Goal: Task Accomplishment & Management: Use online tool/utility

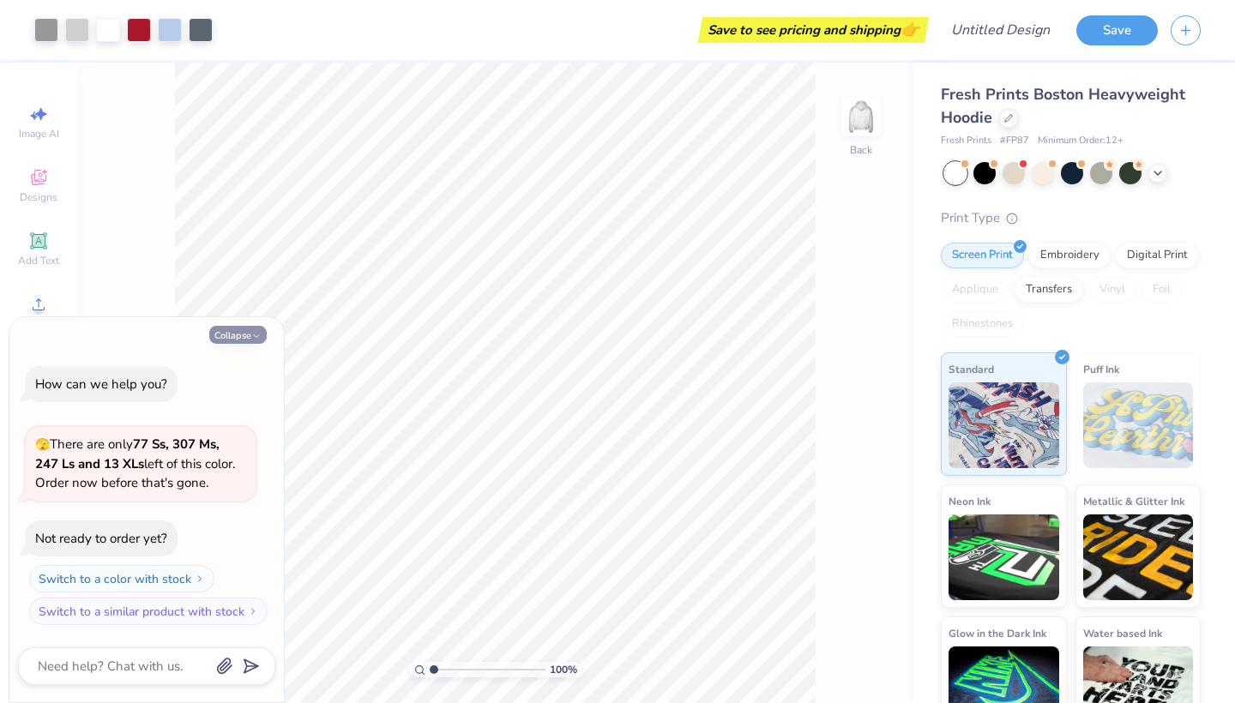
click at [256, 337] on polyline "button" at bounding box center [256, 335] width 5 height 3
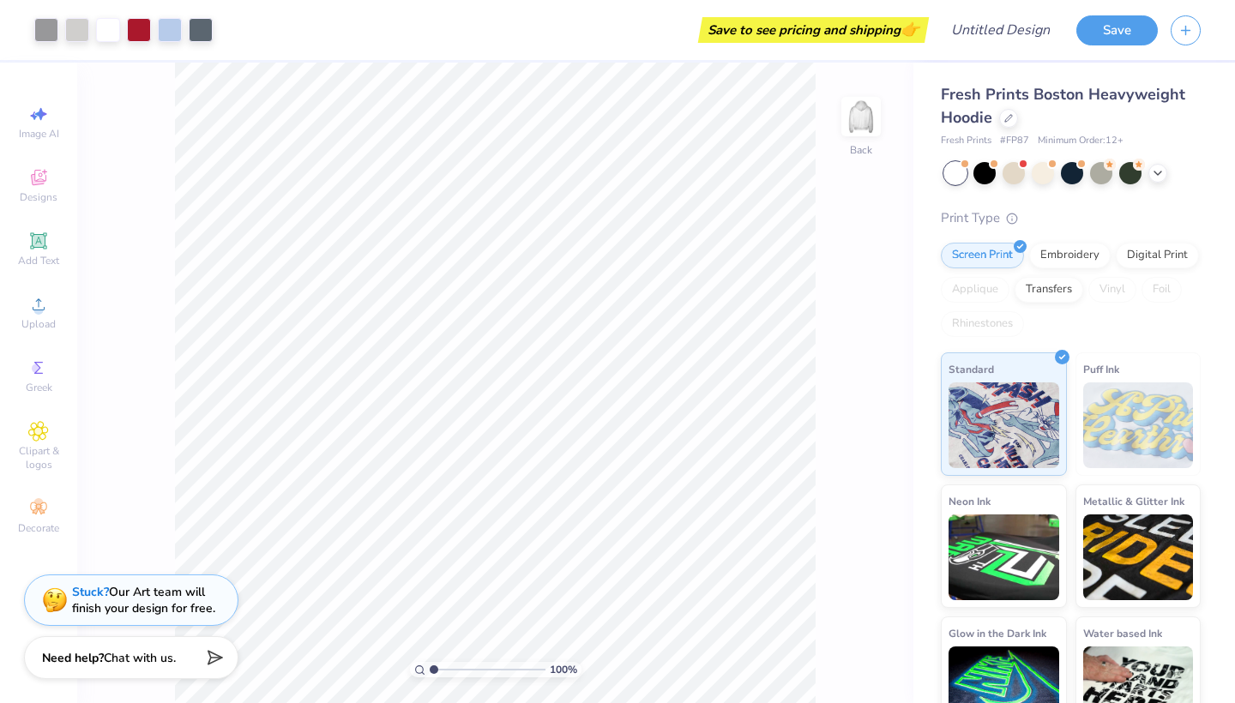
type textarea "x"
click at [117, 32] on div at bounding box center [108, 28] width 24 height 24
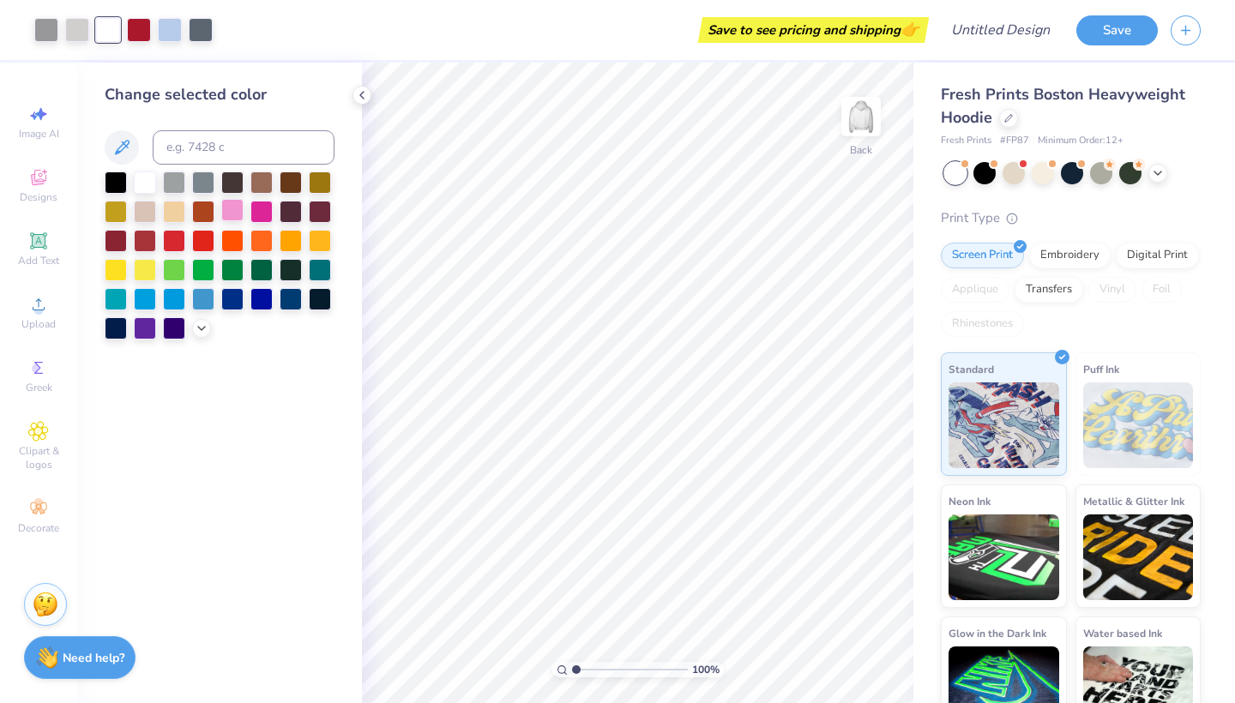
click at [238, 207] on div at bounding box center [232, 210] width 22 height 22
click at [49, 33] on div at bounding box center [46, 28] width 24 height 24
click at [81, 30] on div at bounding box center [77, 28] width 24 height 24
click at [114, 287] on div at bounding box center [220, 256] width 230 height 168
click at [116, 299] on div at bounding box center [116, 297] width 22 height 22
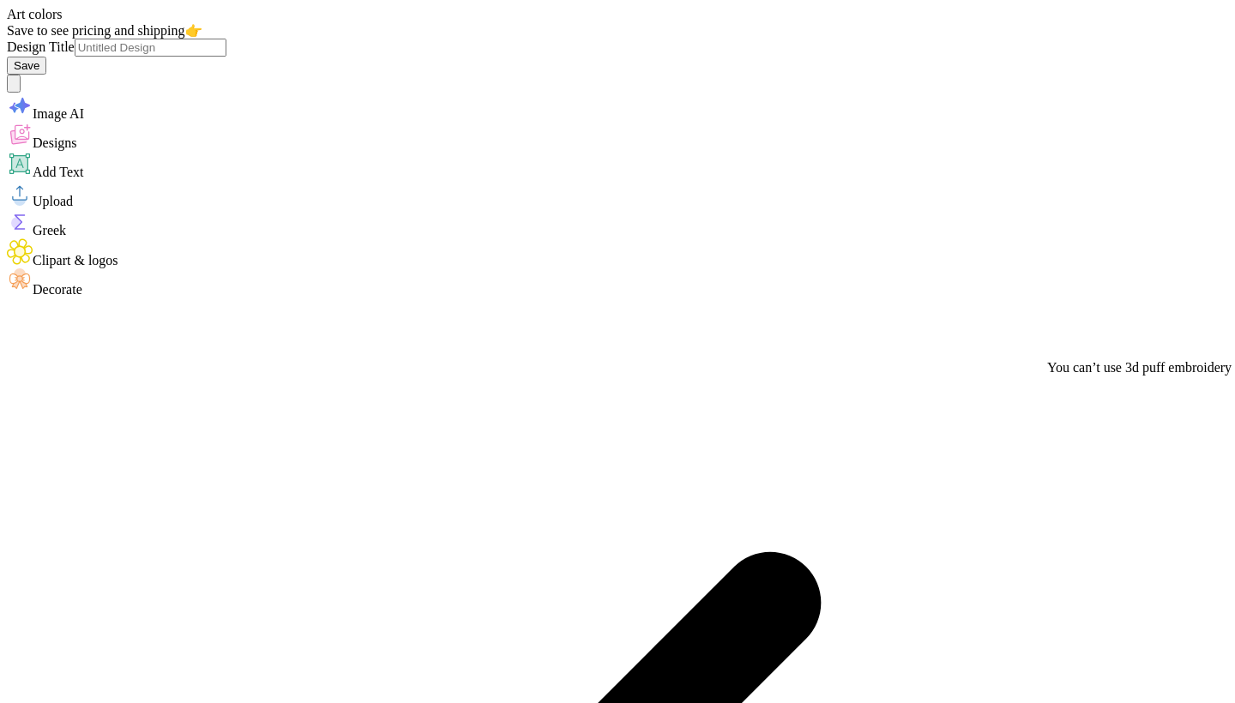
type textarea "x"
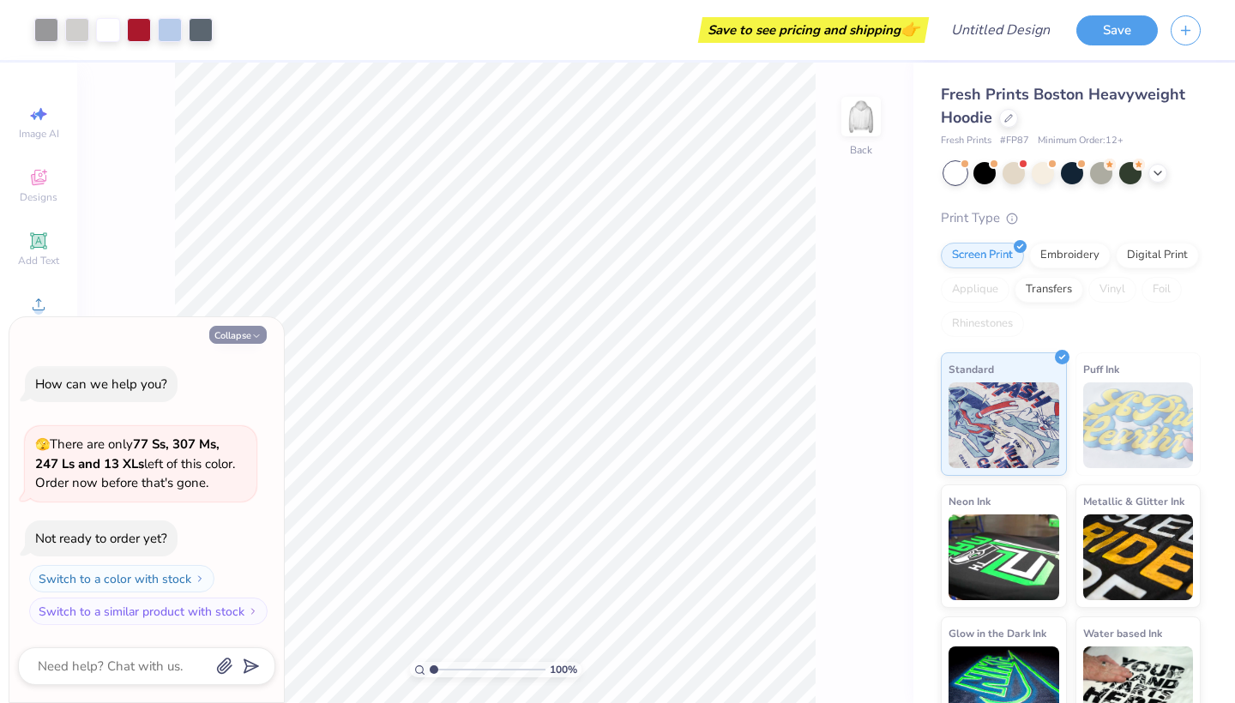
click at [254, 333] on icon "button" at bounding box center [256, 336] width 10 height 10
type textarea "x"
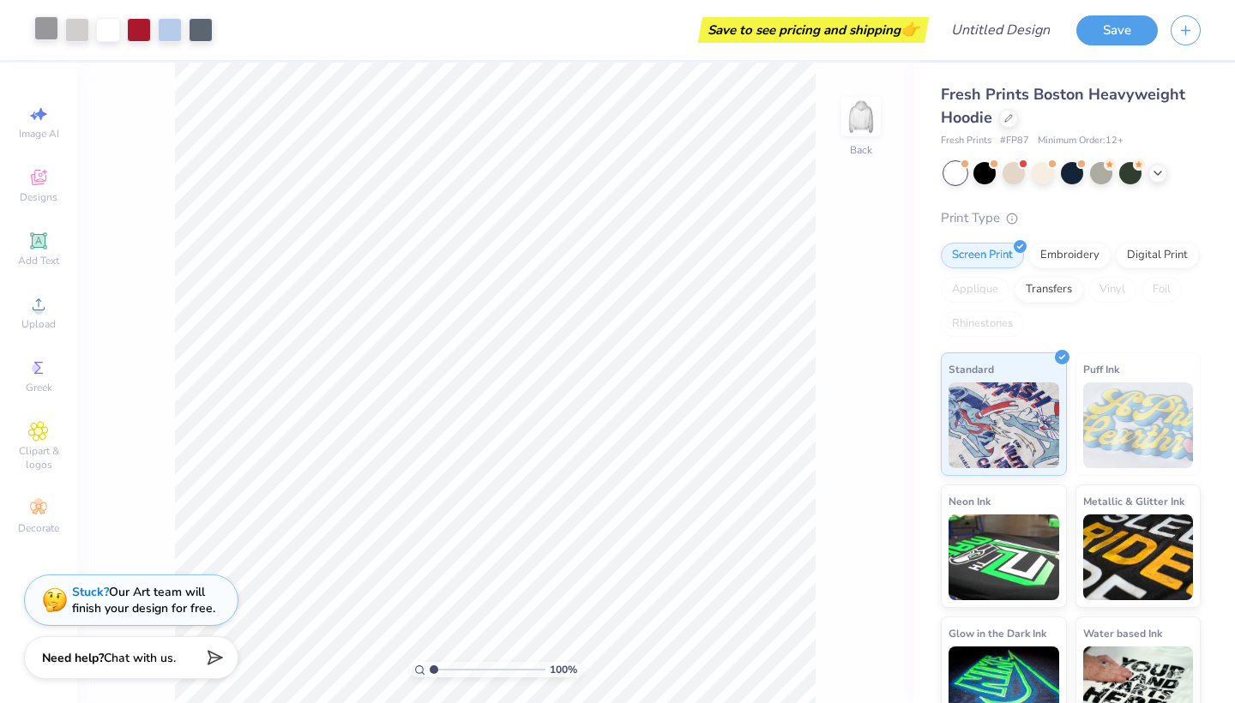
click at [46, 34] on div at bounding box center [46, 28] width 24 height 24
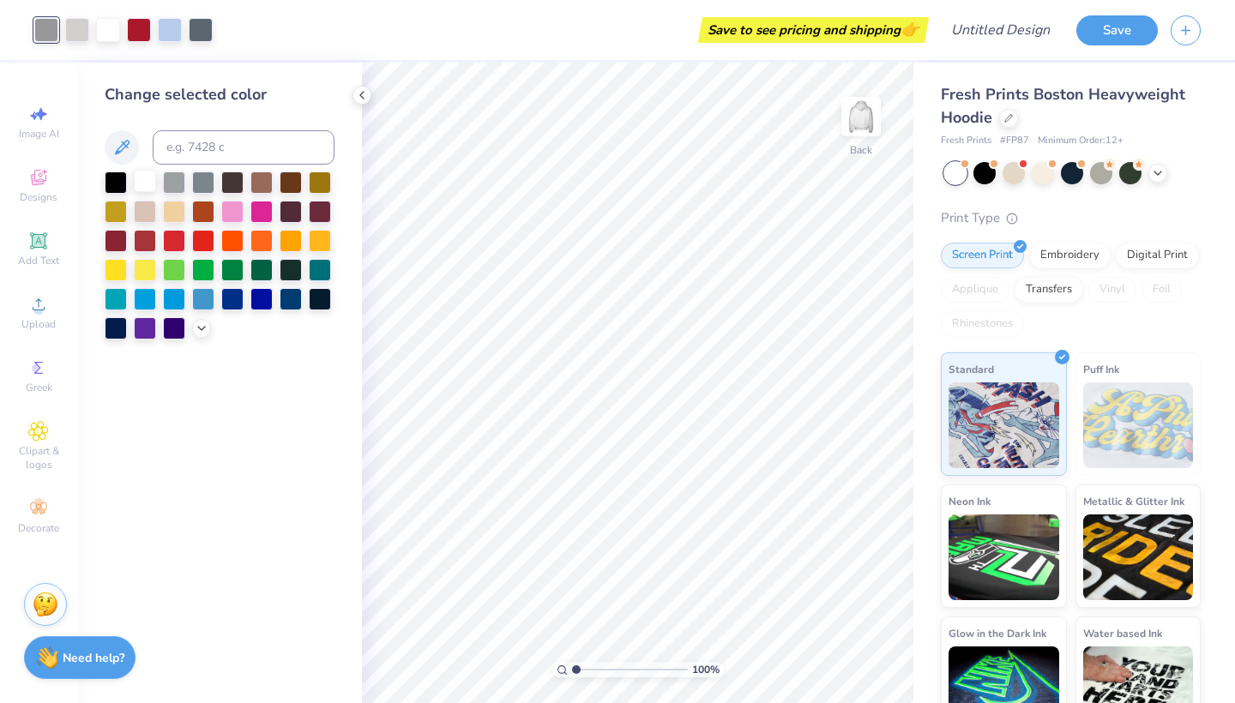
click at [134, 178] on div at bounding box center [145, 181] width 22 height 22
click at [119, 177] on div at bounding box center [116, 181] width 22 height 22
click at [178, 189] on div at bounding box center [174, 181] width 22 height 22
click at [206, 185] on div at bounding box center [203, 181] width 22 height 22
click at [241, 184] on div at bounding box center [232, 181] width 22 height 22
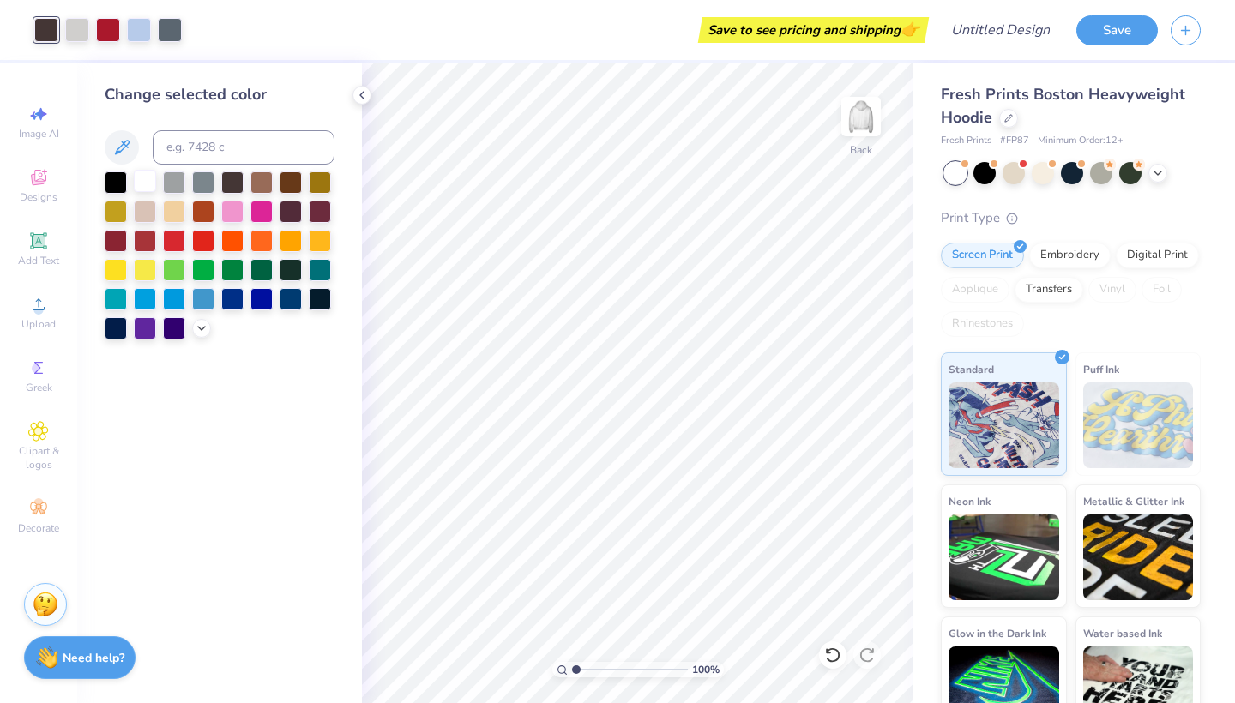
click at [139, 179] on div at bounding box center [145, 181] width 22 height 22
click at [115, 180] on div at bounding box center [116, 181] width 22 height 22
click at [144, 182] on div at bounding box center [145, 181] width 22 height 22
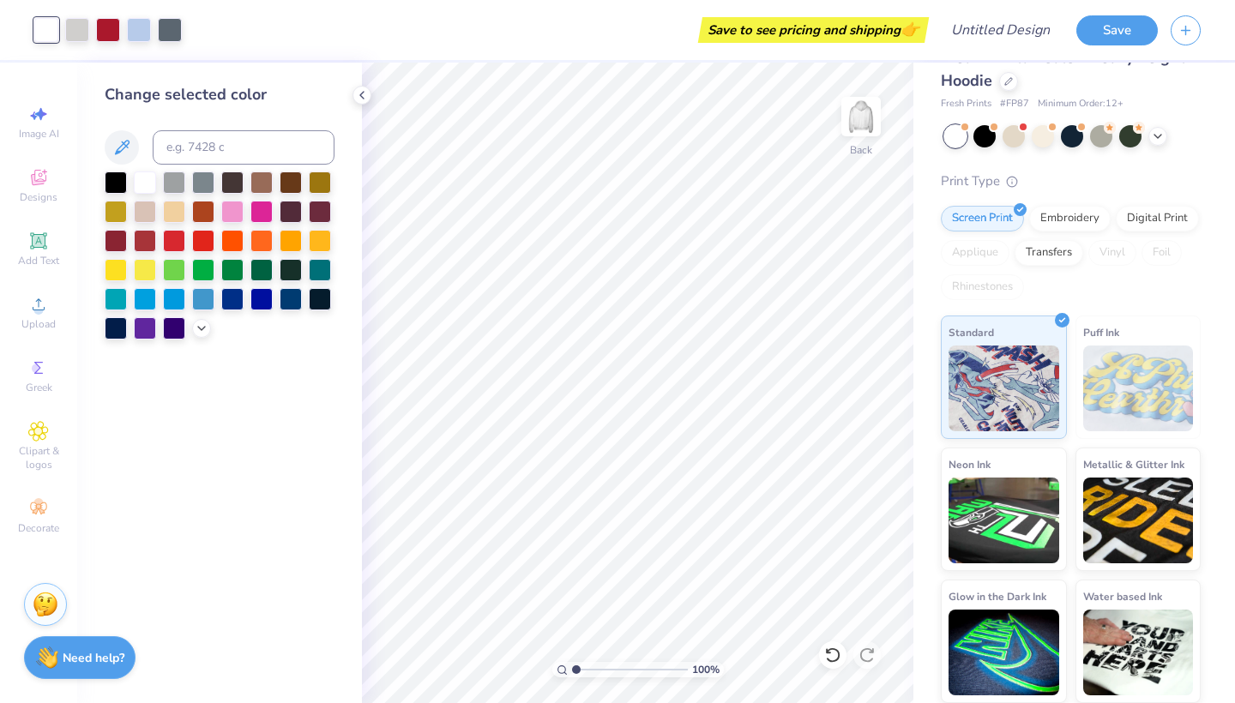
scroll to position [36, 0]
click at [1077, 228] on div "Embroidery" at bounding box center [1069, 217] width 81 height 26
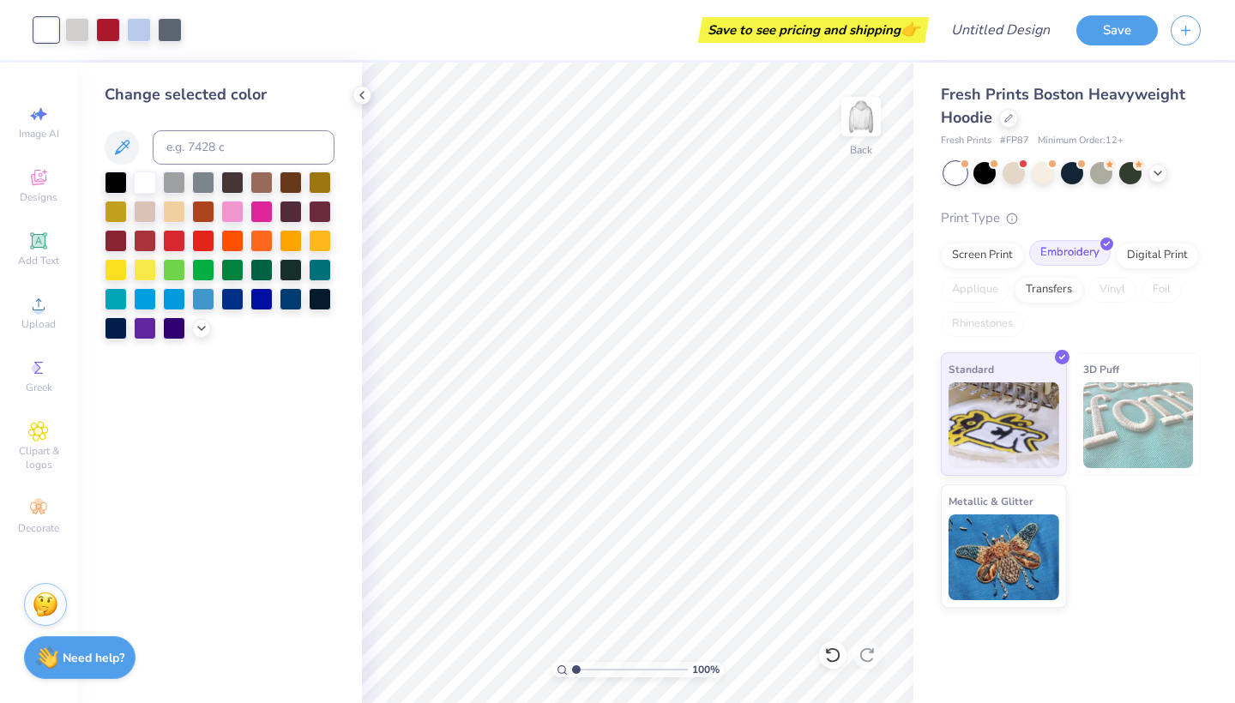
scroll to position [0, 0]
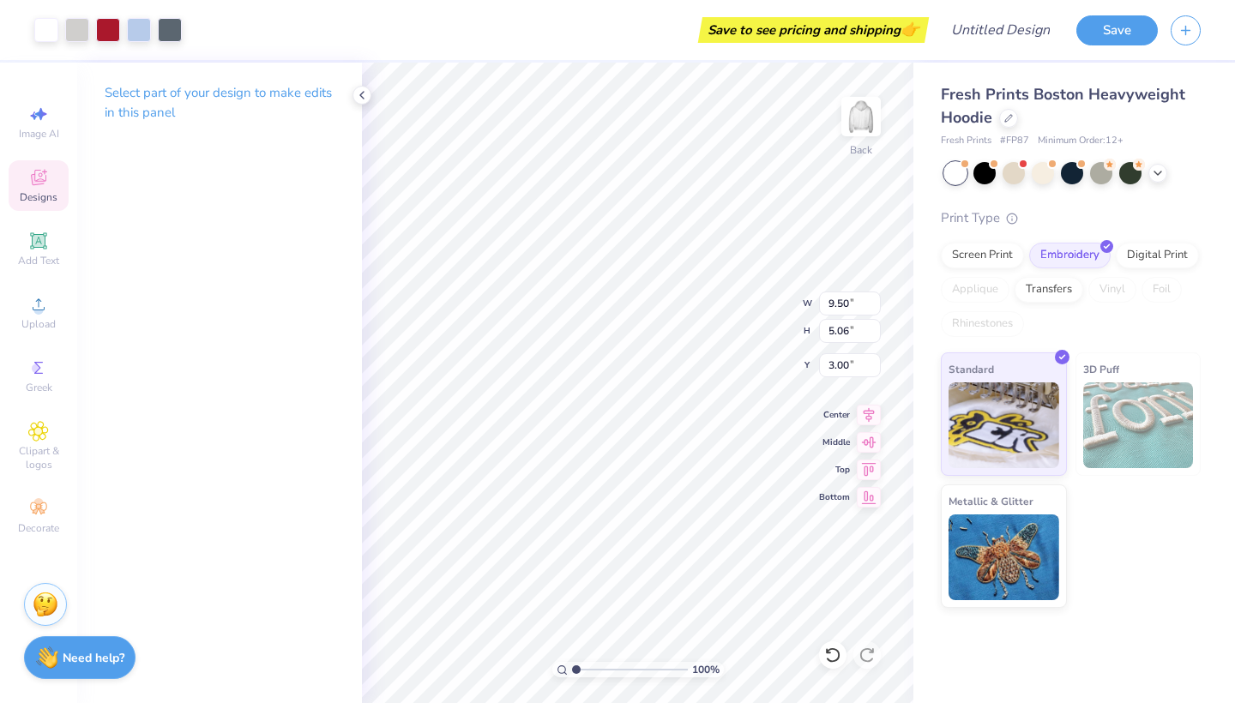
type input "1.19"
type textarea "x"
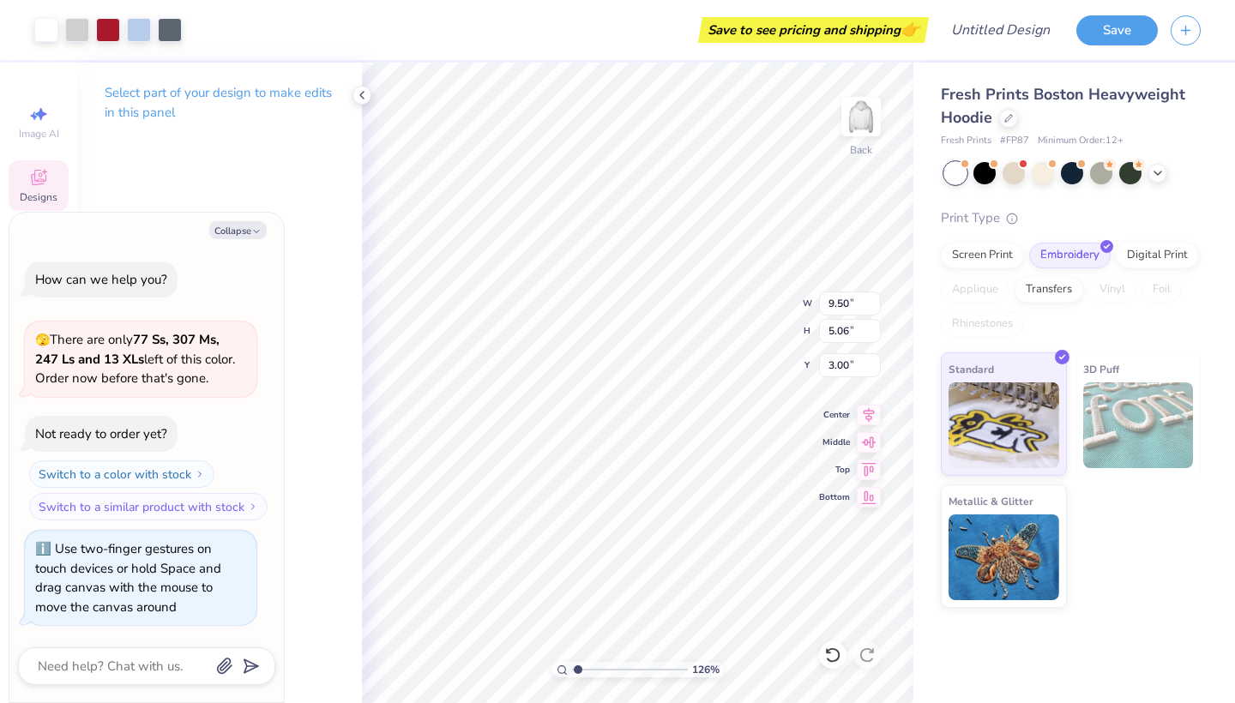
type input "1.26"
type textarea "x"
type input "1.41"
type textarea "x"
drag, startPoint x: 575, startPoint y: 668, endPoint x: 592, endPoint y: 668, distance: 17.2
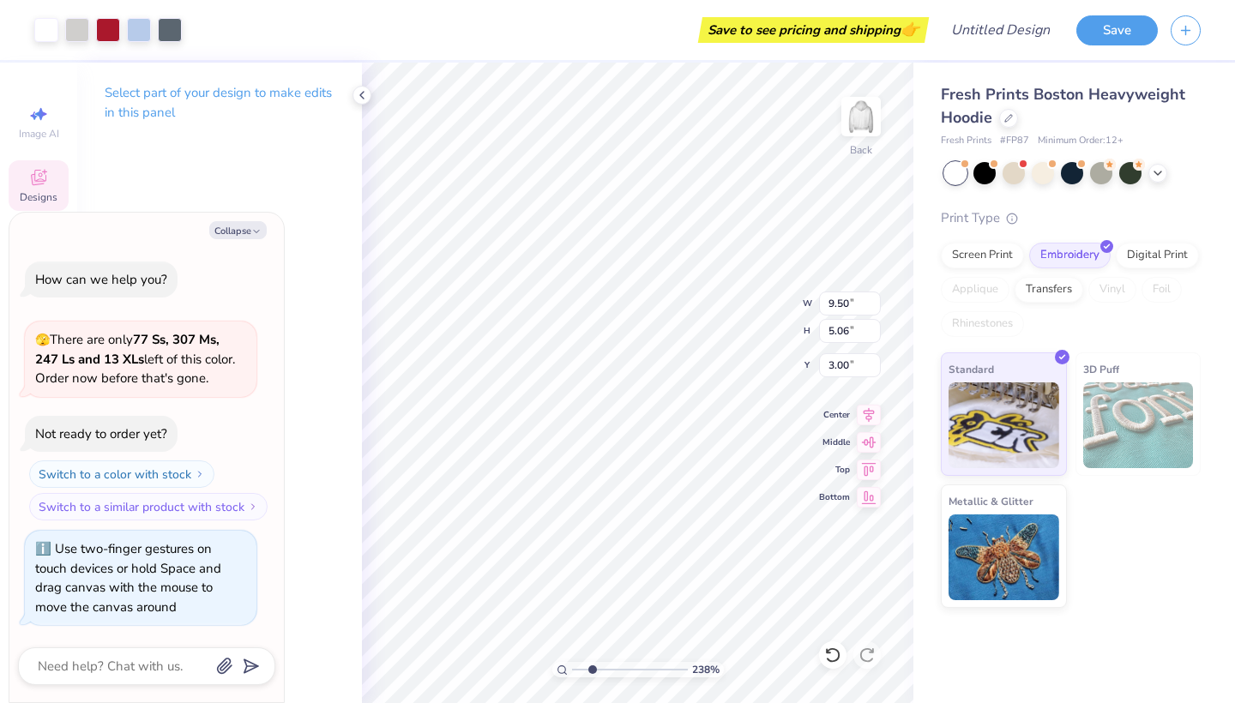
click at [592, 668] on input "range" at bounding box center [630, 669] width 116 height 15
type input "2.23"
click at [590, 667] on input "range" at bounding box center [630, 669] width 116 height 15
click at [74, 25] on div at bounding box center [77, 28] width 24 height 24
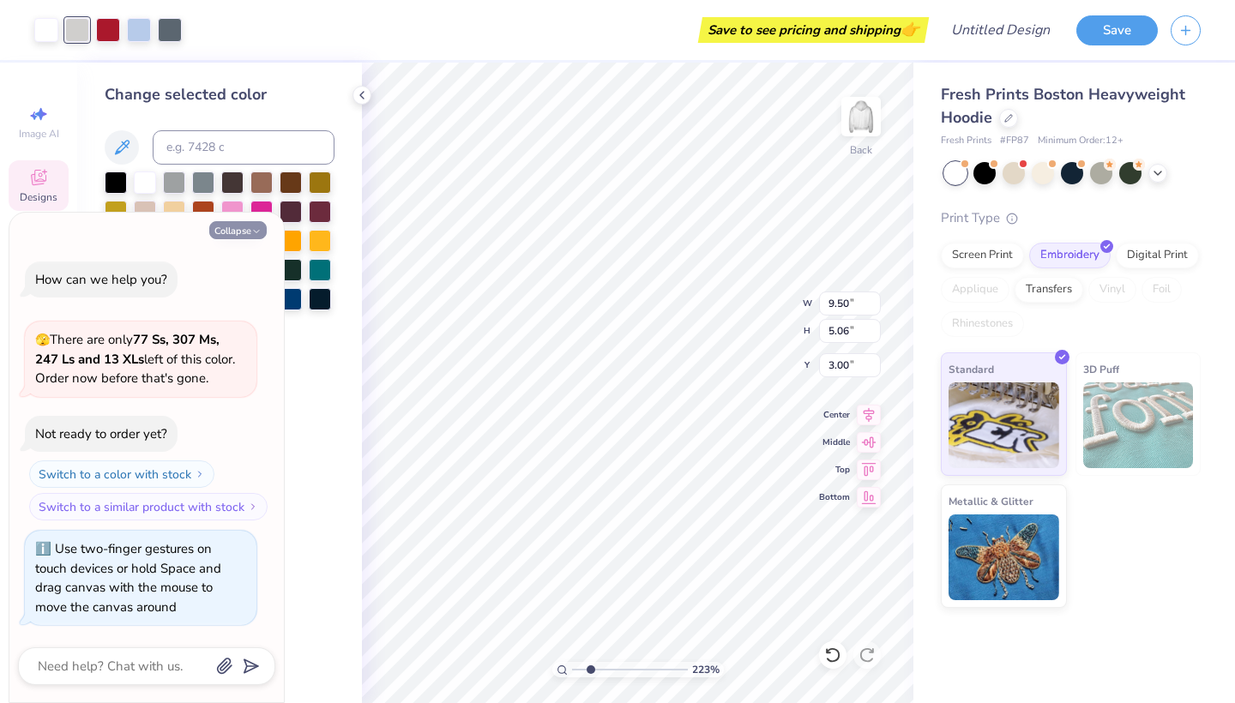
click at [237, 237] on button "Collapse" at bounding box center [237, 230] width 57 height 18
type textarea "x"
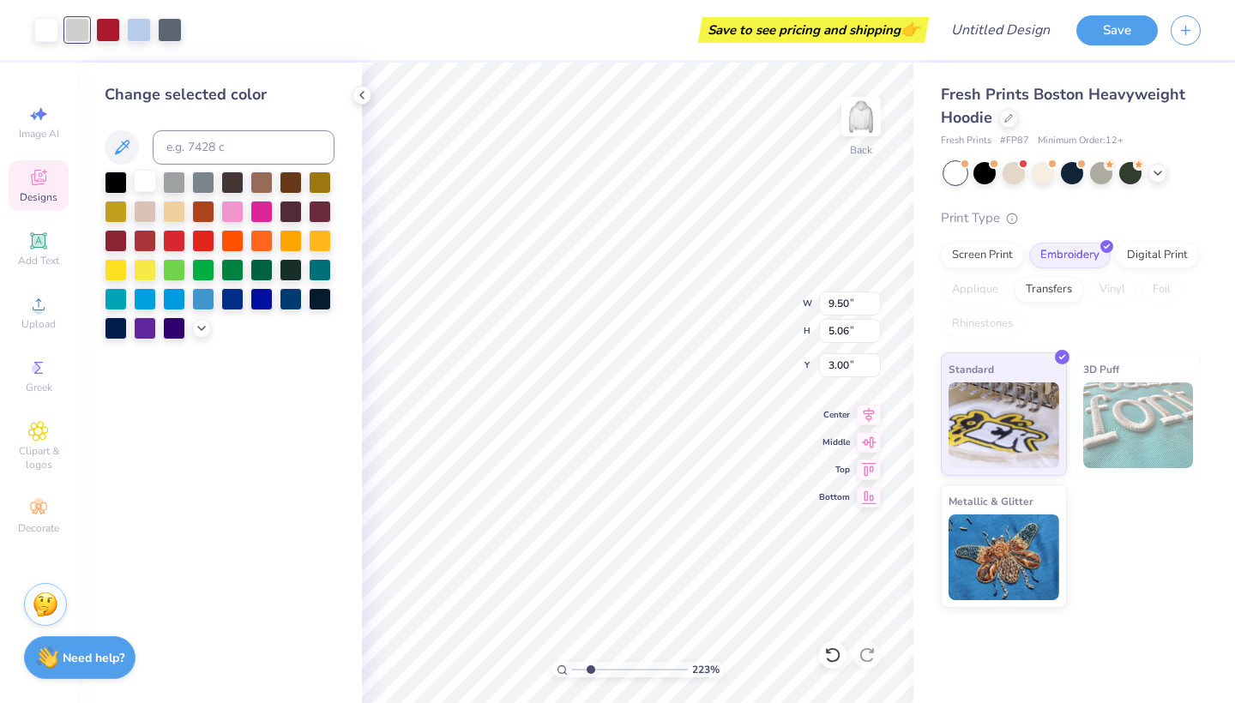
click at [142, 187] on div at bounding box center [145, 181] width 22 height 22
click at [75, 25] on div at bounding box center [77, 28] width 24 height 24
click at [235, 214] on div at bounding box center [232, 210] width 22 height 22
click at [210, 243] on div at bounding box center [203, 239] width 22 height 22
click at [182, 243] on div at bounding box center [174, 239] width 22 height 22
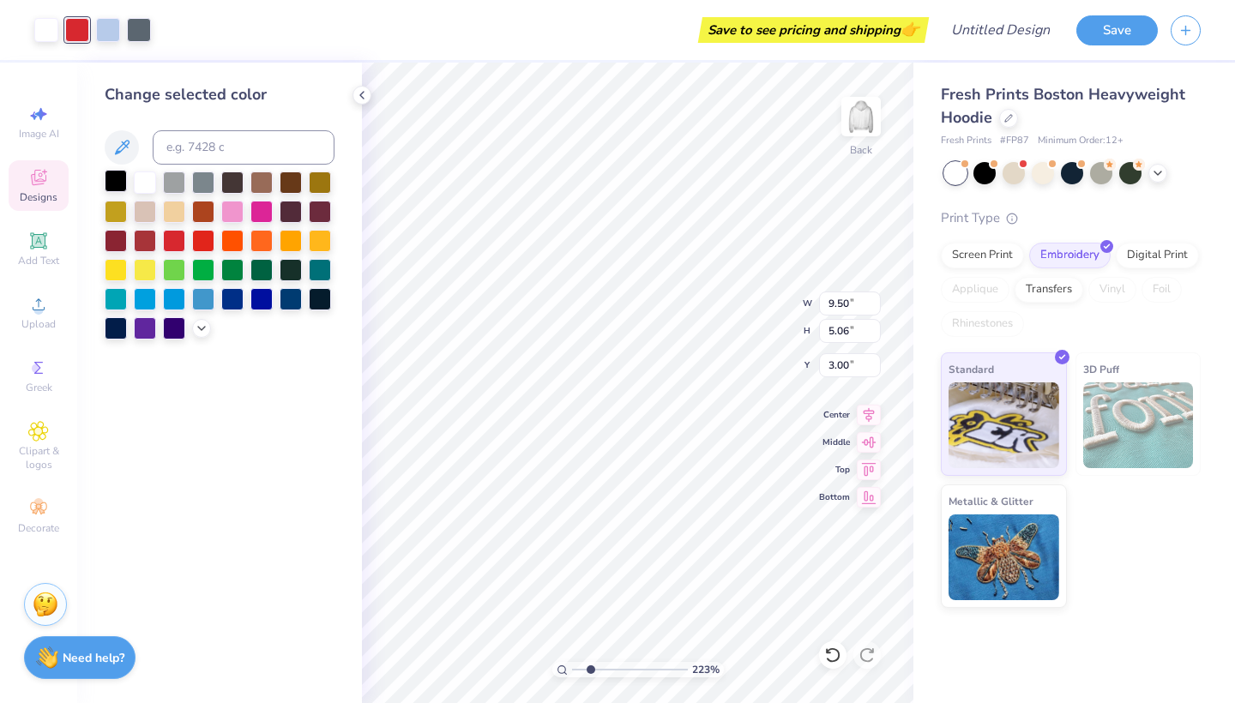
click at [119, 185] on div at bounding box center [116, 181] width 22 height 22
click at [199, 238] on div at bounding box center [203, 239] width 22 height 22
click at [175, 238] on div at bounding box center [174, 239] width 22 height 22
click at [53, 38] on div at bounding box center [46, 28] width 24 height 24
click at [18, 31] on div "Art colors" at bounding box center [75, 30] width 151 height 60
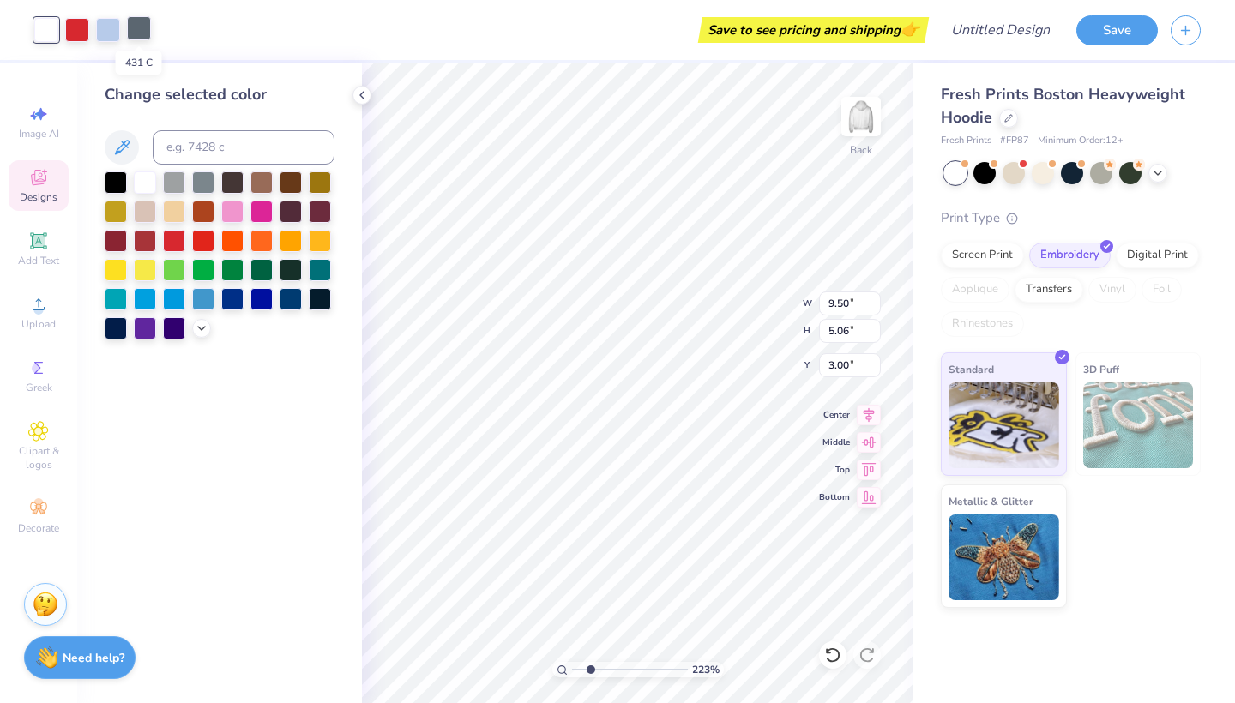
click at [138, 30] on div at bounding box center [139, 28] width 24 height 24
click at [51, 28] on div at bounding box center [46, 28] width 24 height 24
click at [171, 335] on div at bounding box center [174, 327] width 22 height 22
click at [115, 185] on div at bounding box center [116, 181] width 22 height 22
click at [148, 190] on div at bounding box center [145, 181] width 22 height 22
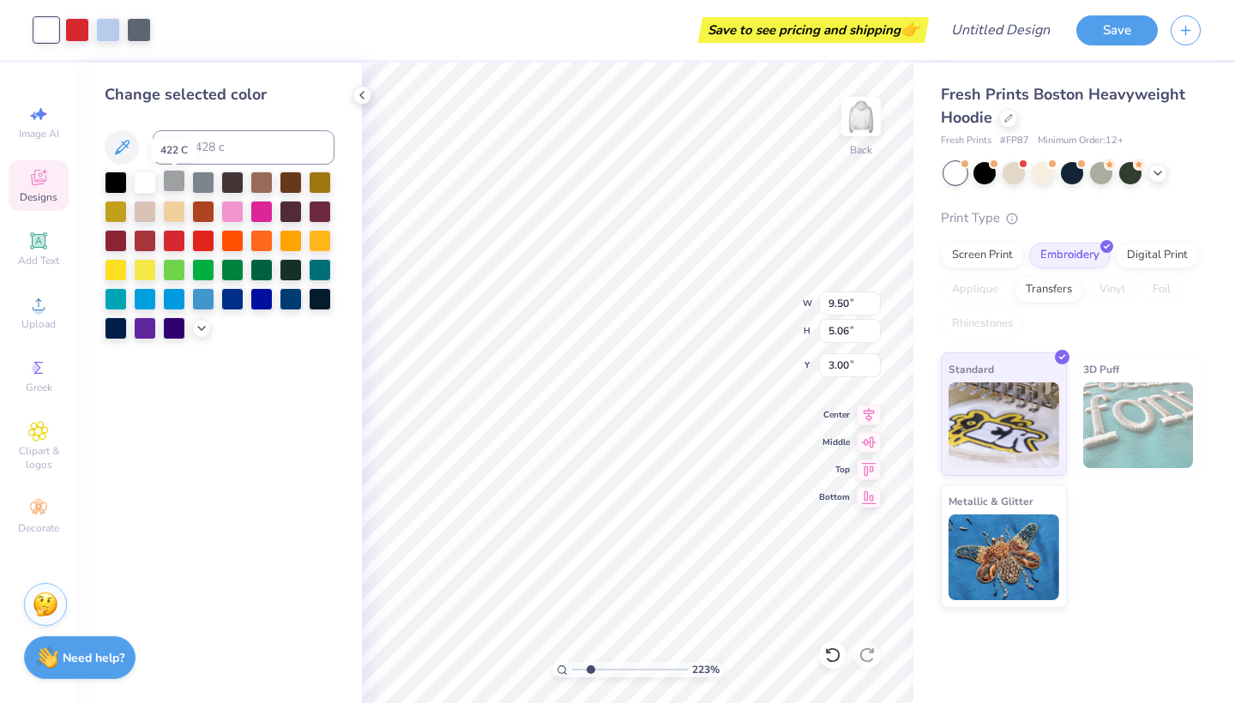
click at [173, 192] on div at bounding box center [174, 181] width 22 height 22
click at [207, 191] on div at bounding box center [203, 181] width 22 height 22
click at [237, 211] on div at bounding box center [232, 210] width 22 height 22
click at [148, 187] on div at bounding box center [145, 181] width 22 height 22
click at [135, 36] on div at bounding box center [139, 28] width 24 height 24
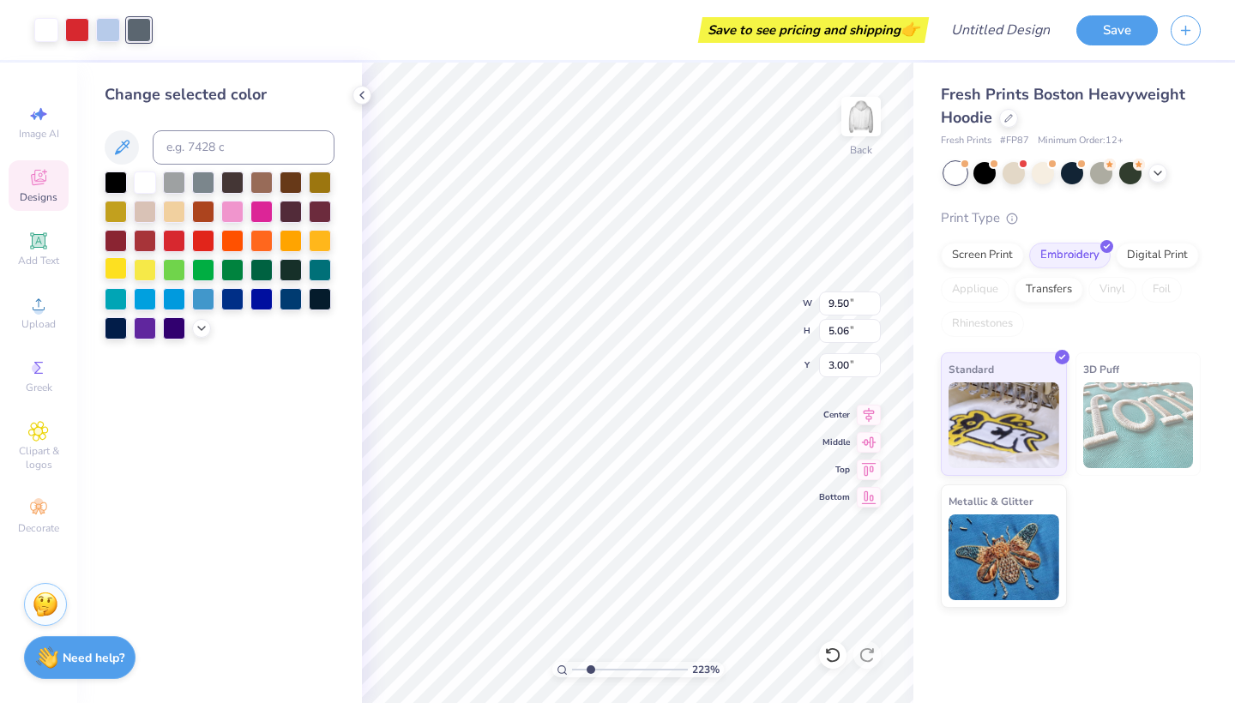
click at [122, 271] on div at bounding box center [116, 268] width 22 height 22
click at [233, 275] on div at bounding box center [232, 268] width 22 height 22
click at [316, 274] on div at bounding box center [320, 268] width 22 height 22
click at [267, 272] on div at bounding box center [261, 268] width 22 height 22
click at [314, 248] on div at bounding box center [320, 239] width 22 height 22
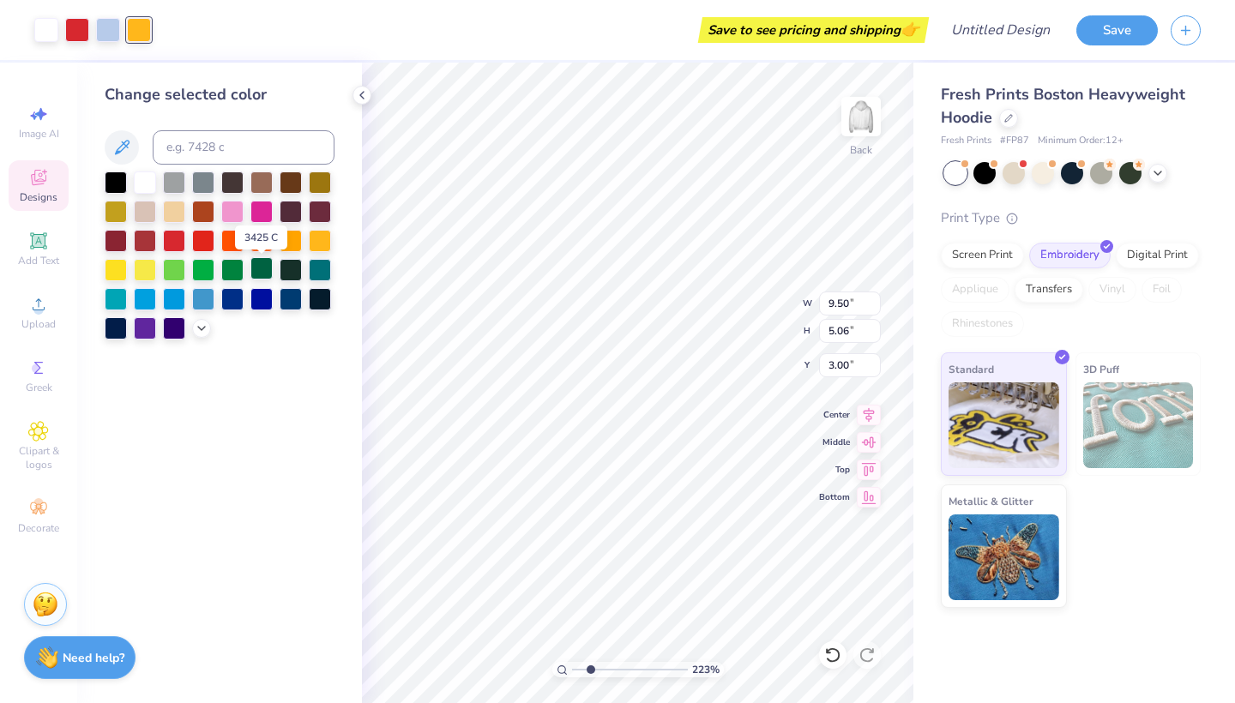
click at [262, 269] on div at bounding box center [261, 268] width 22 height 22
click at [316, 269] on div at bounding box center [320, 268] width 22 height 22
click at [121, 212] on div at bounding box center [116, 210] width 22 height 22
click at [152, 211] on div at bounding box center [145, 210] width 22 height 22
click at [172, 213] on div at bounding box center [174, 210] width 22 height 22
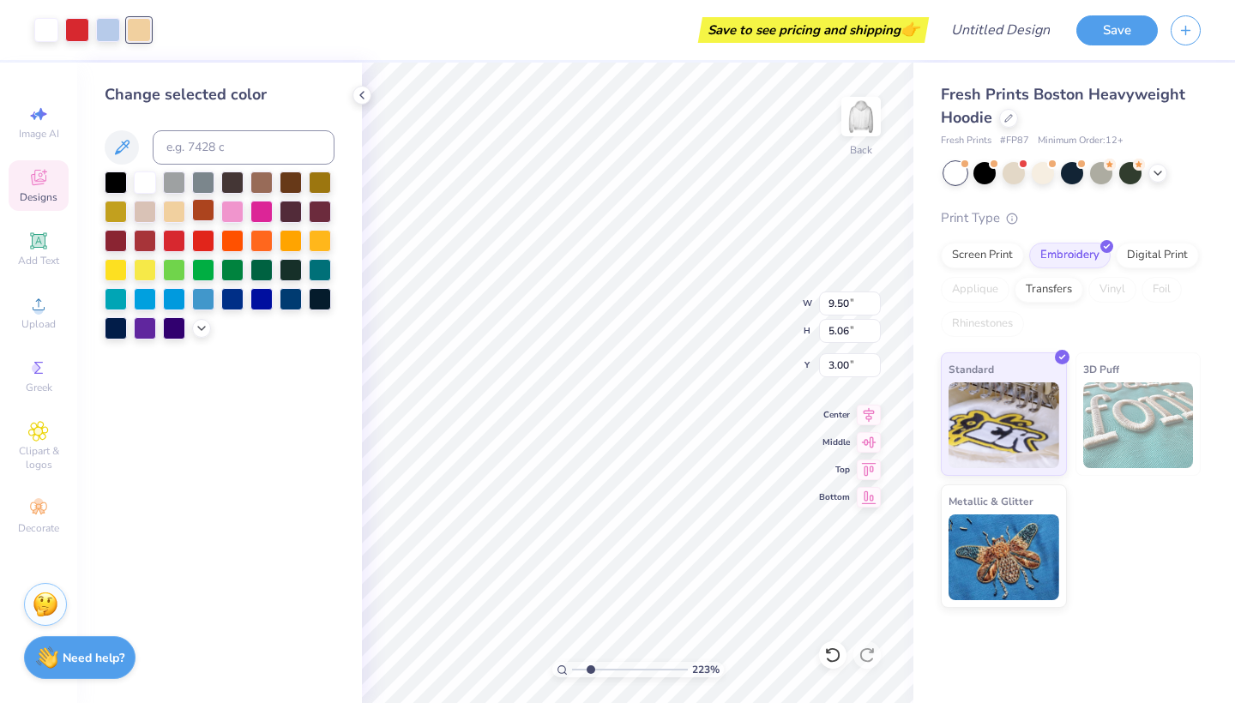
click at [207, 213] on div at bounding box center [203, 210] width 22 height 22
click at [240, 213] on div at bounding box center [232, 210] width 22 height 22
click at [311, 274] on div at bounding box center [320, 268] width 22 height 22
click at [178, 299] on div at bounding box center [174, 297] width 22 height 22
click at [148, 321] on div at bounding box center [145, 327] width 22 height 22
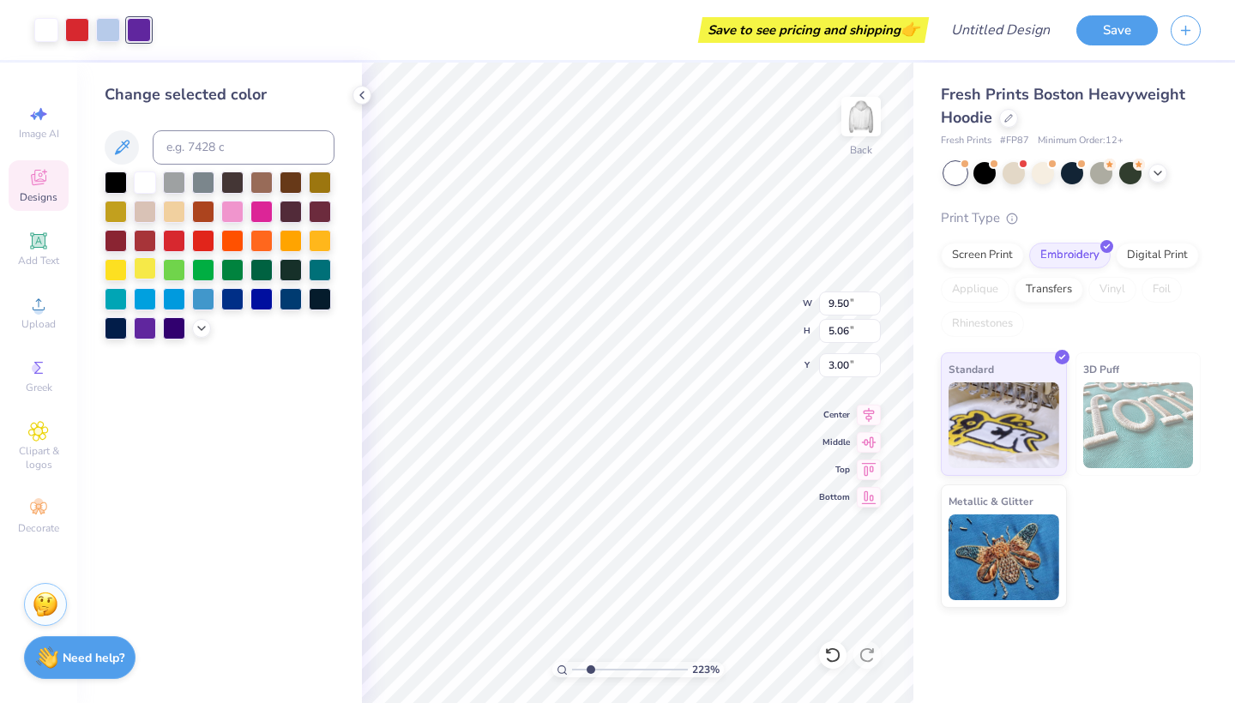
click at [153, 269] on div at bounding box center [145, 268] width 22 height 22
click at [125, 272] on div at bounding box center [116, 268] width 22 height 22
click at [235, 274] on div at bounding box center [232, 268] width 22 height 22
click at [267, 277] on div at bounding box center [261, 268] width 22 height 22
click at [244, 276] on div at bounding box center [232, 268] width 22 height 22
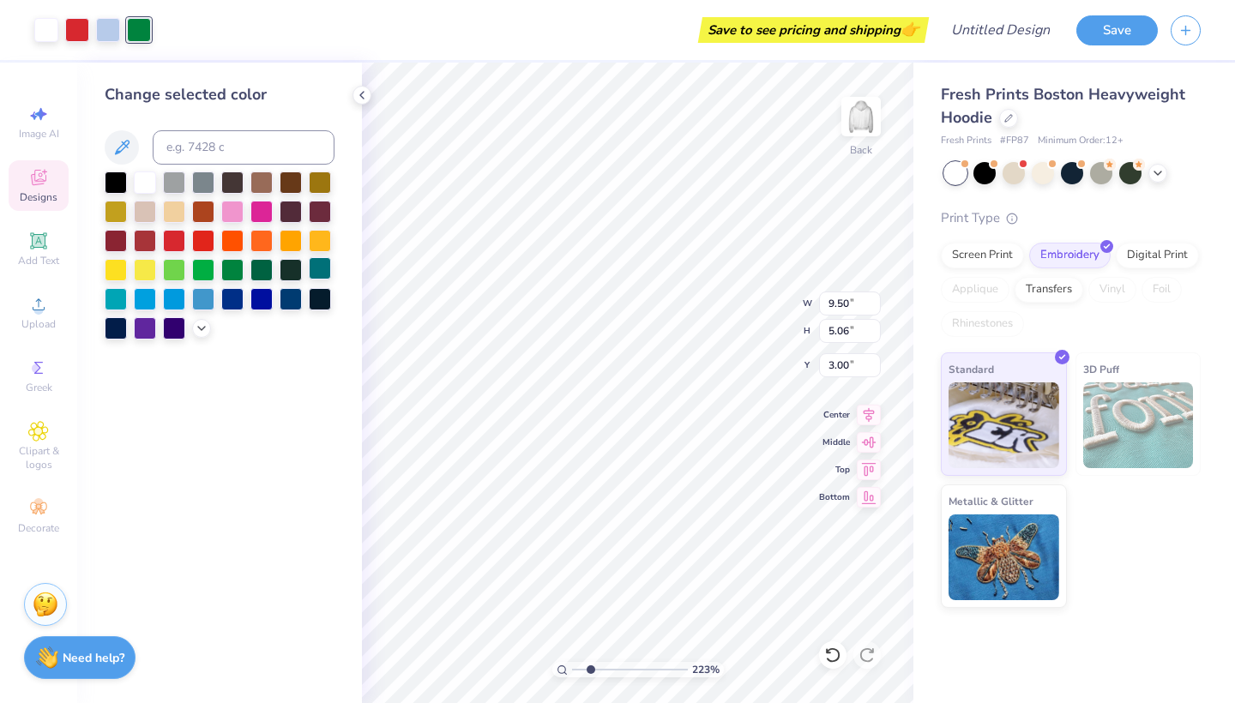
click at [319, 277] on div at bounding box center [320, 268] width 22 height 22
click at [365, 97] on icon at bounding box center [362, 95] width 14 height 14
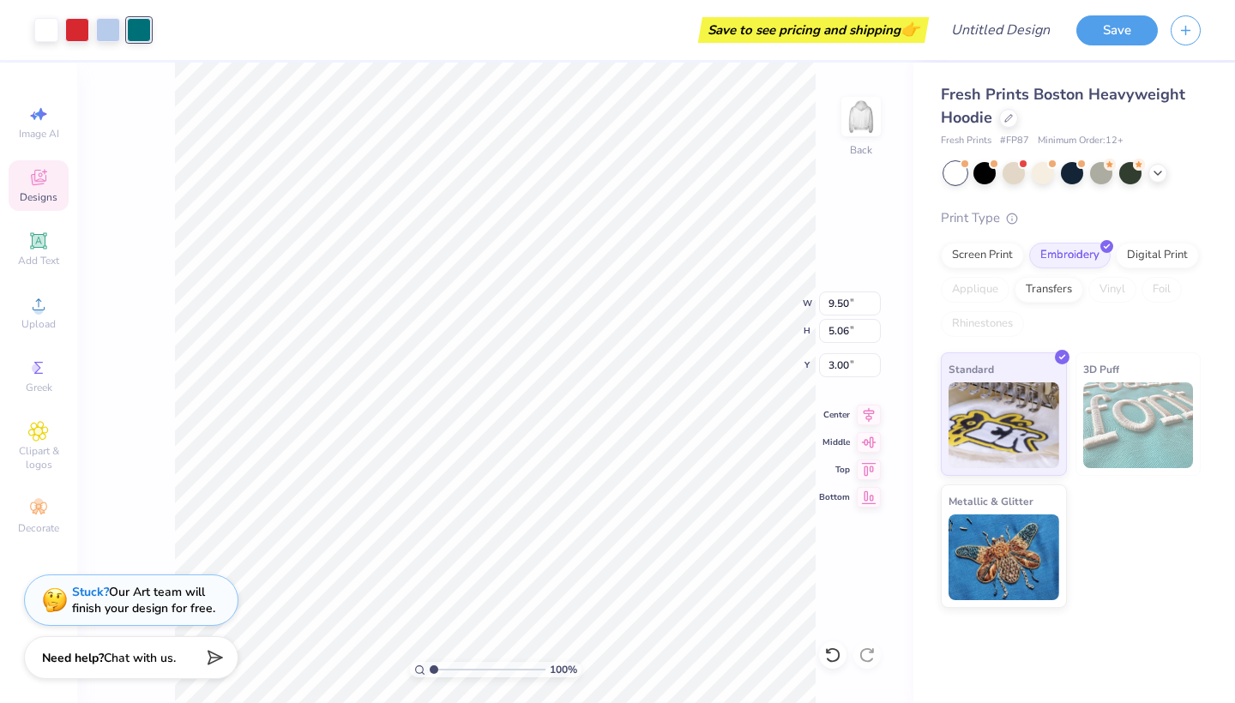
drag, startPoint x: 448, startPoint y: 669, endPoint x: 427, endPoint y: 666, distance: 20.7
type input "1"
click at [427, 666] on div "100 %" at bounding box center [496, 669] width 172 height 15
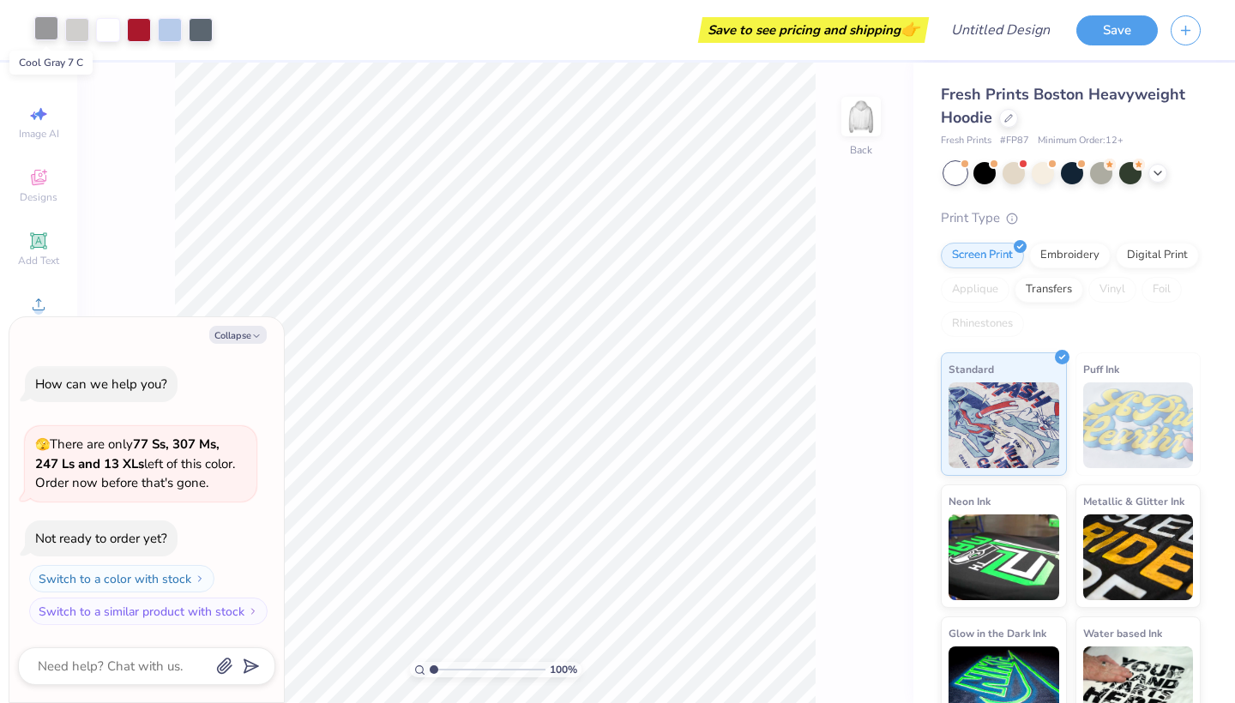
click at [42, 32] on div at bounding box center [46, 28] width 24 height 24
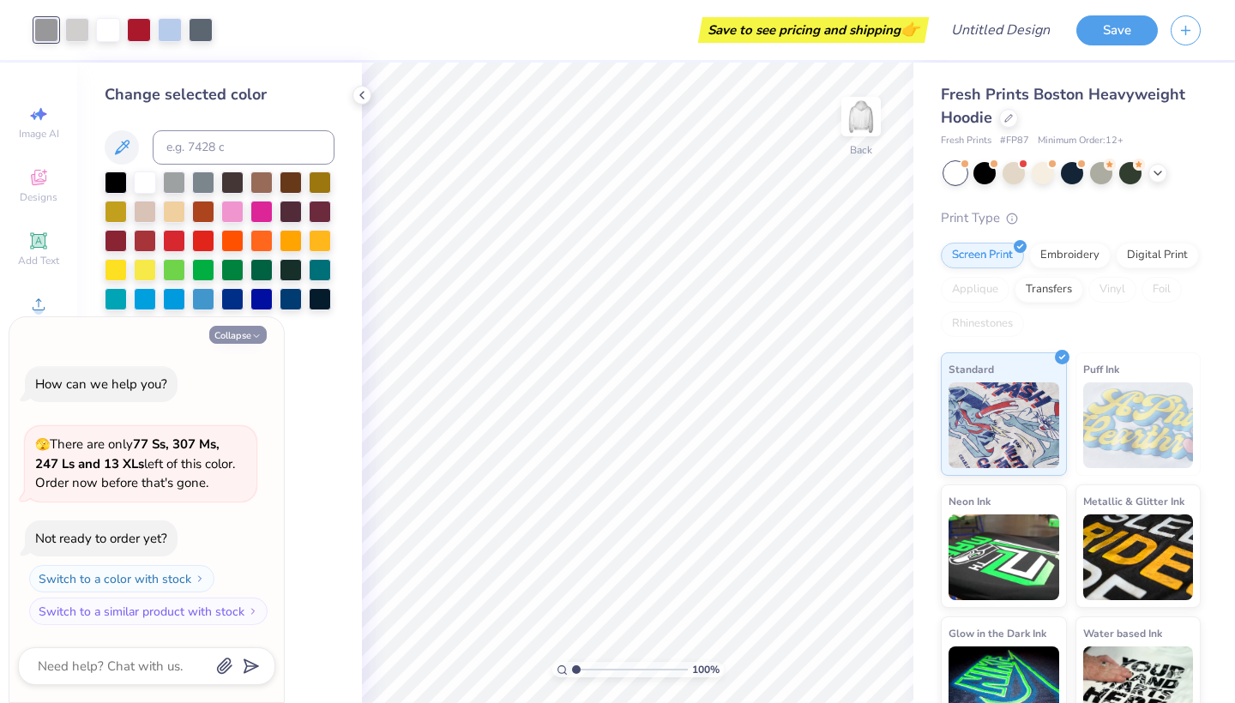
click at [221, 335] on button "Collapse" at bounding box center [237, 335] width 57 height 18
type textarea "x"
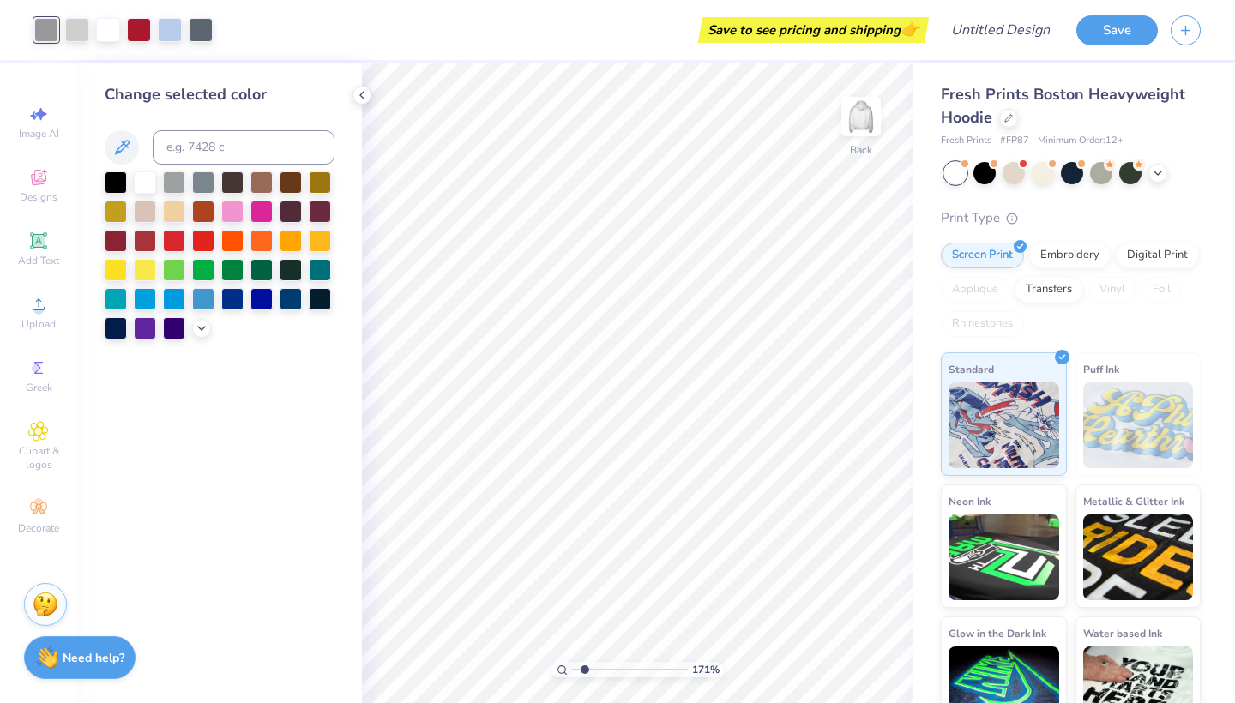
type input "1.86"
drag, startPoint x: 576, startPoint y: 671, endPoint x: 586, endPoint y: 671, distance: 9.4
click at [586, 671] on input "range" at bounding box center [630, 669] width 116 height 15
click at [144, 185] on div at bounding box center [145, 181] width 22 height 22
click at [126, 184] on div at bounding box center [116, 181] width 22 height 22
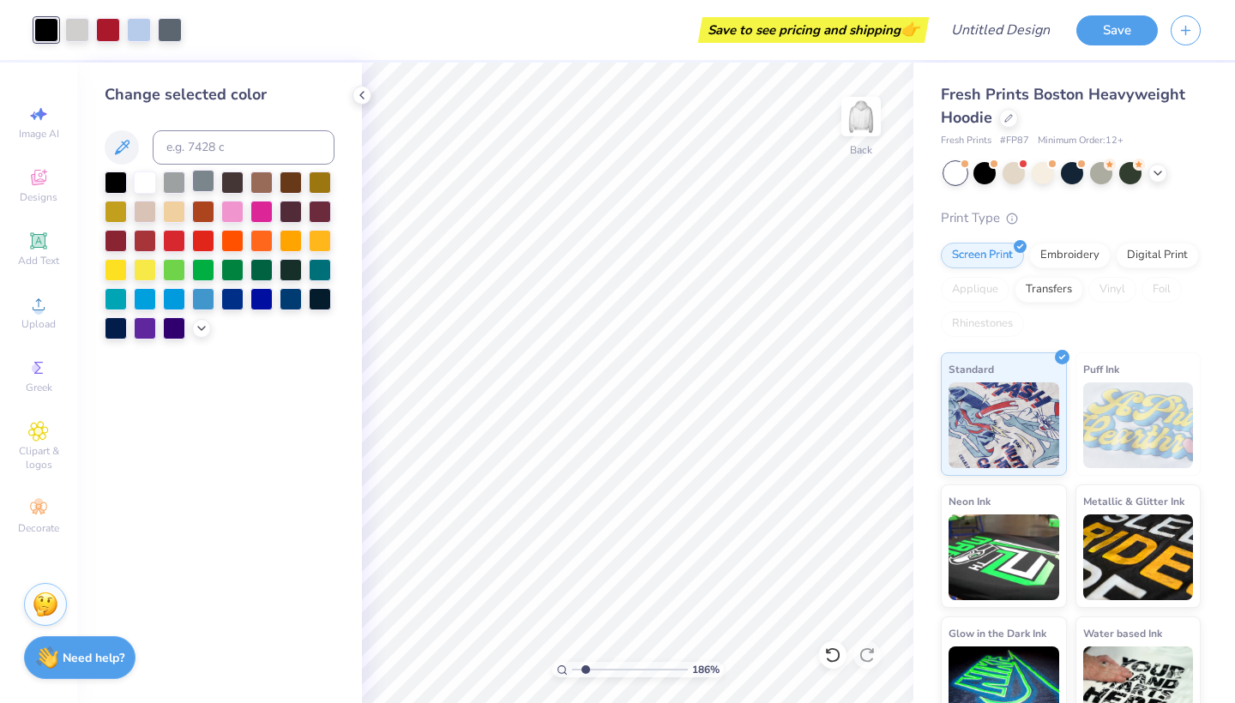
click at [205, 179] on div at bounding box center [203, 181] width 22 height 22
click at [181, 183] on div at bounding box center [174, 181] width 22 height 22
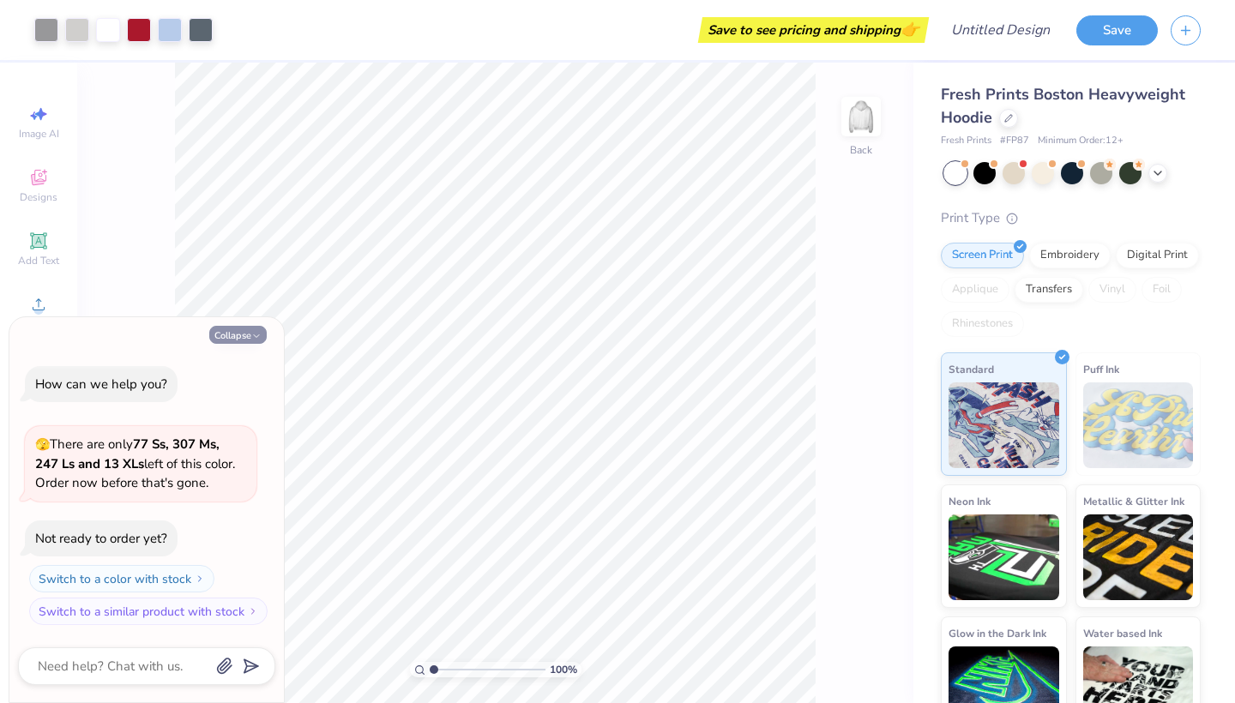
click at [244, 335] on button "Collapse" at bounding box center [237, 335] width 57 height 18
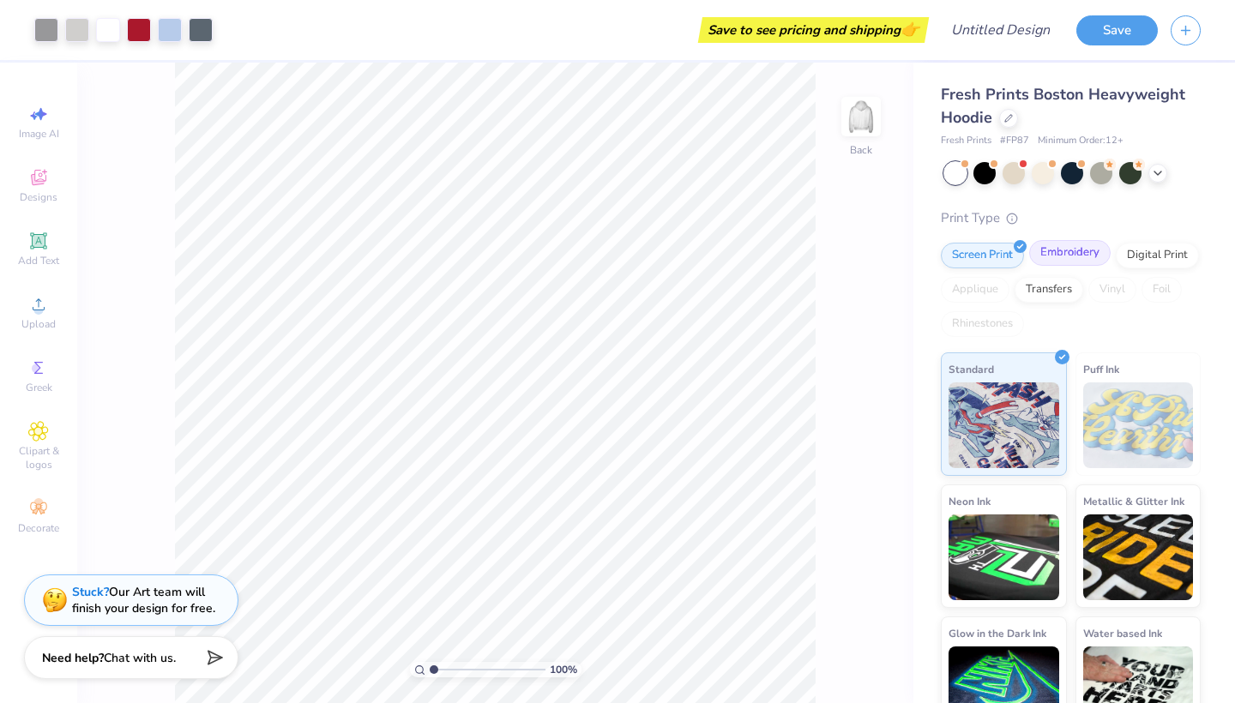
click at [1048, 262] on div "Embroidery" at bounding box center [1069, 253] width 81 height 26
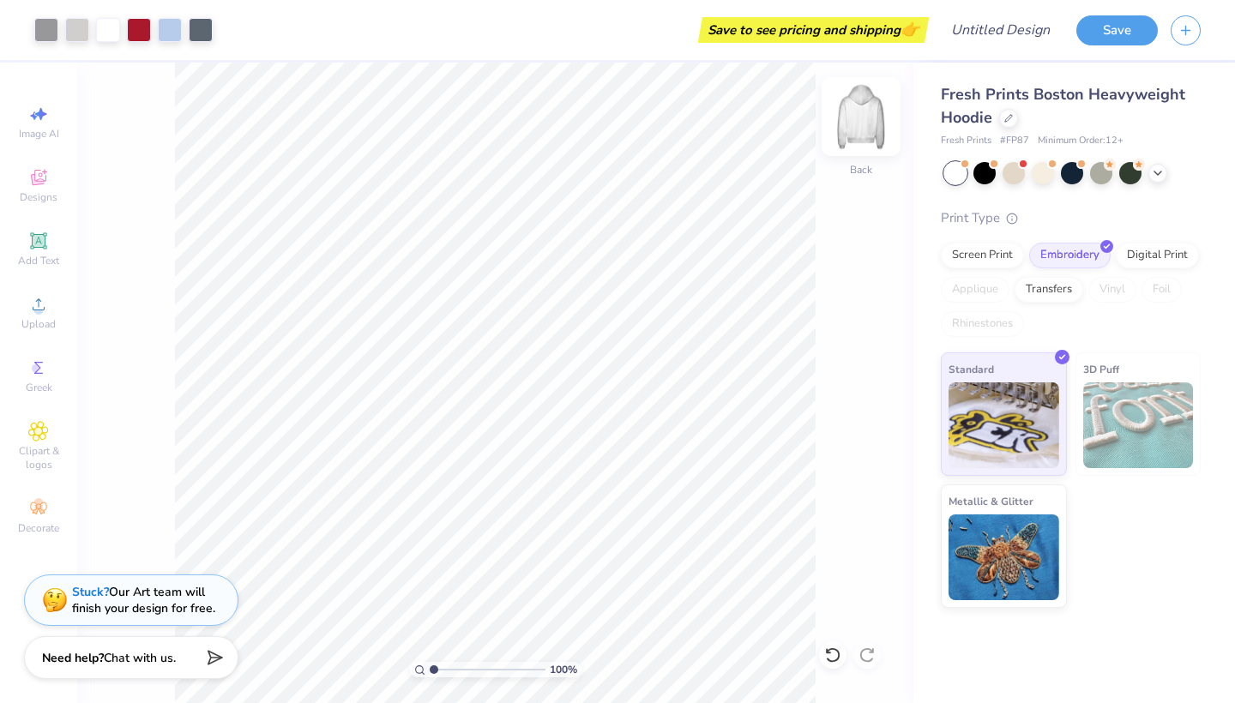
click at [858, 117] on img at bounding box center [861, 116] width 69 height 69
click at [860, 117] on img at bounding box center [861, 116] width 69 height 69
click at [1160, 175] on icon at bounding box center [1158, 172] width 14 height 14
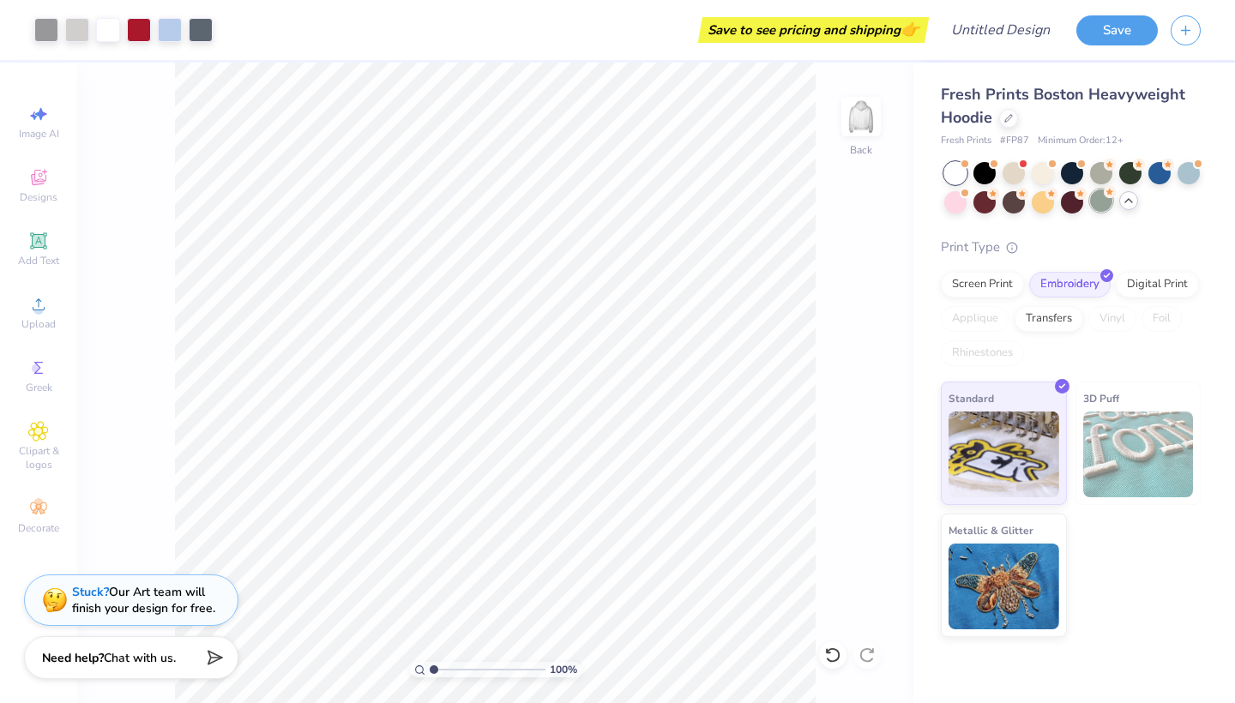
click at [1100, 204] on div at bounding box center [1101, 201] width 22 height 22
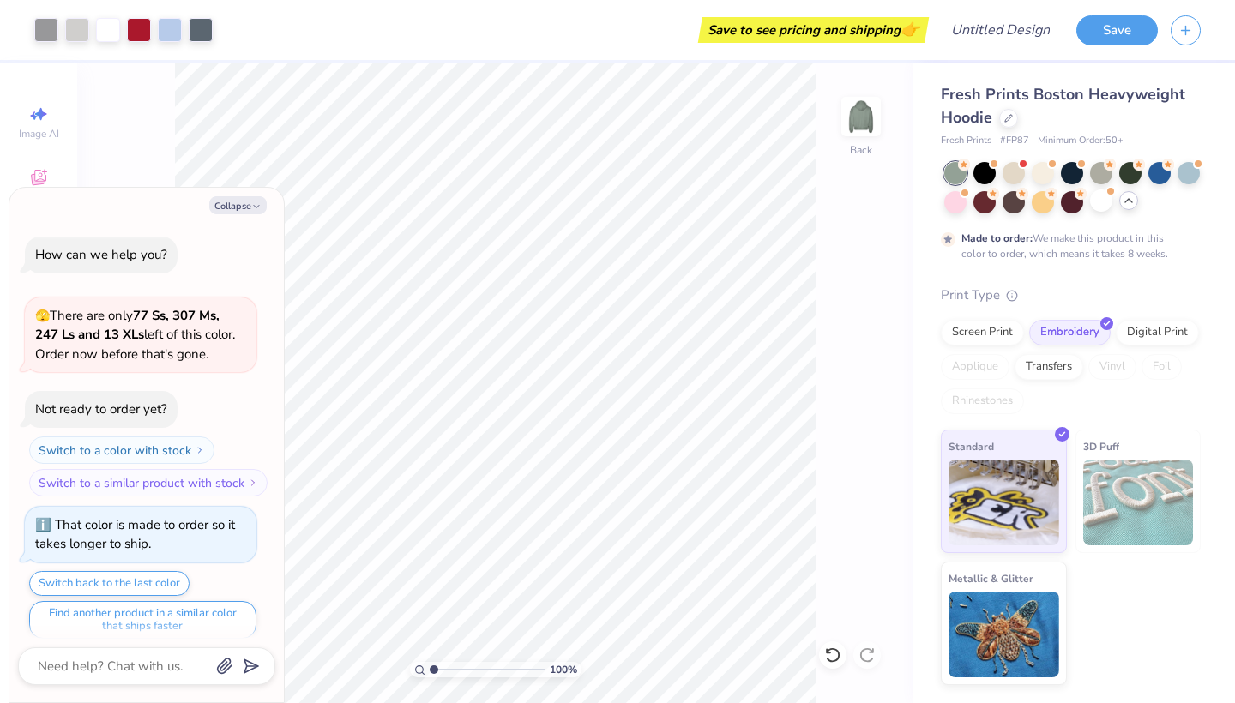
scroll to position [10, 0]
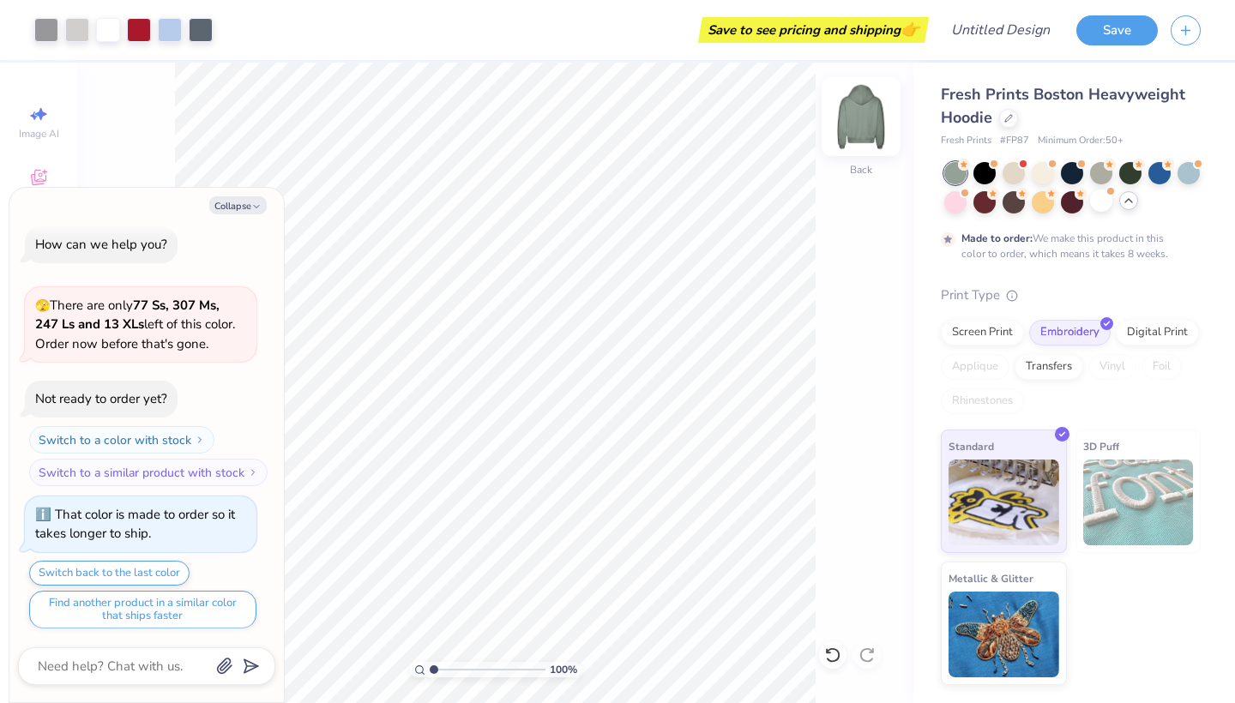
click at [860, 165] on div "Back" at bounding box center [861, 169] width 22 height 15
click at [868, 153] on div "Front" at bounding box center [860, 127] width 39 height 61
click at [985, 174] on div at bounding box center [984, 171] width 22 height 22
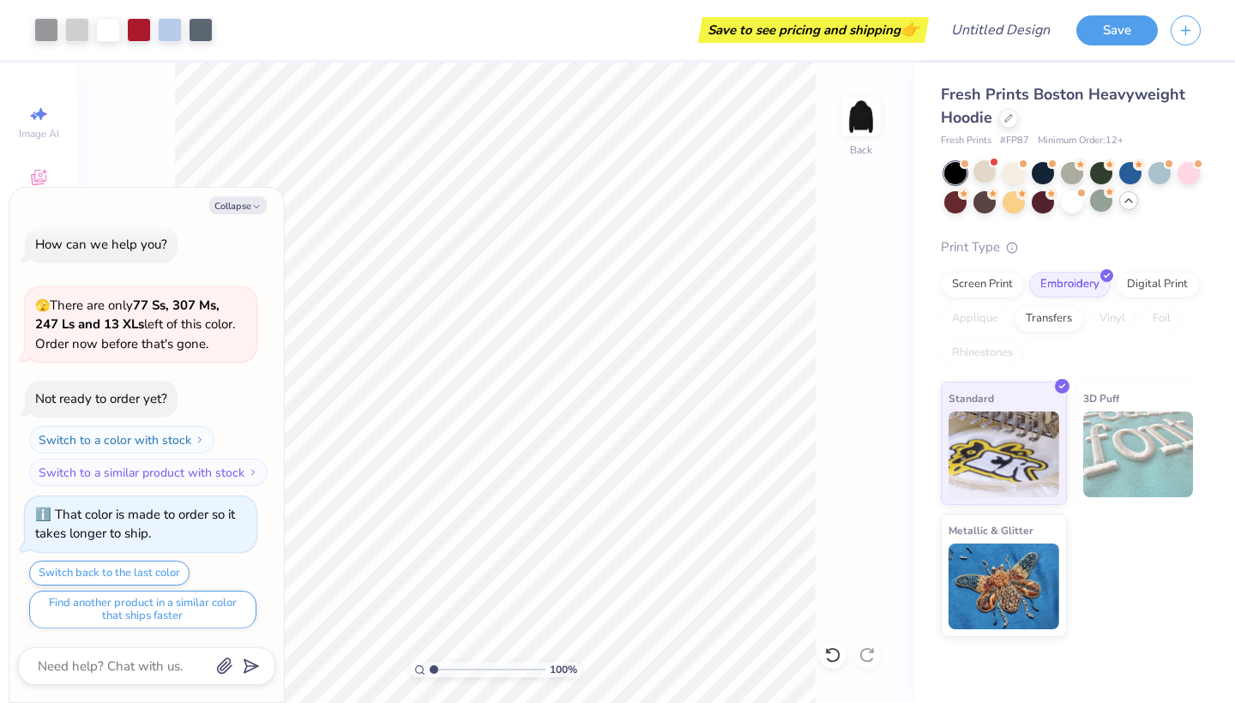
scroll to position [316, 0]
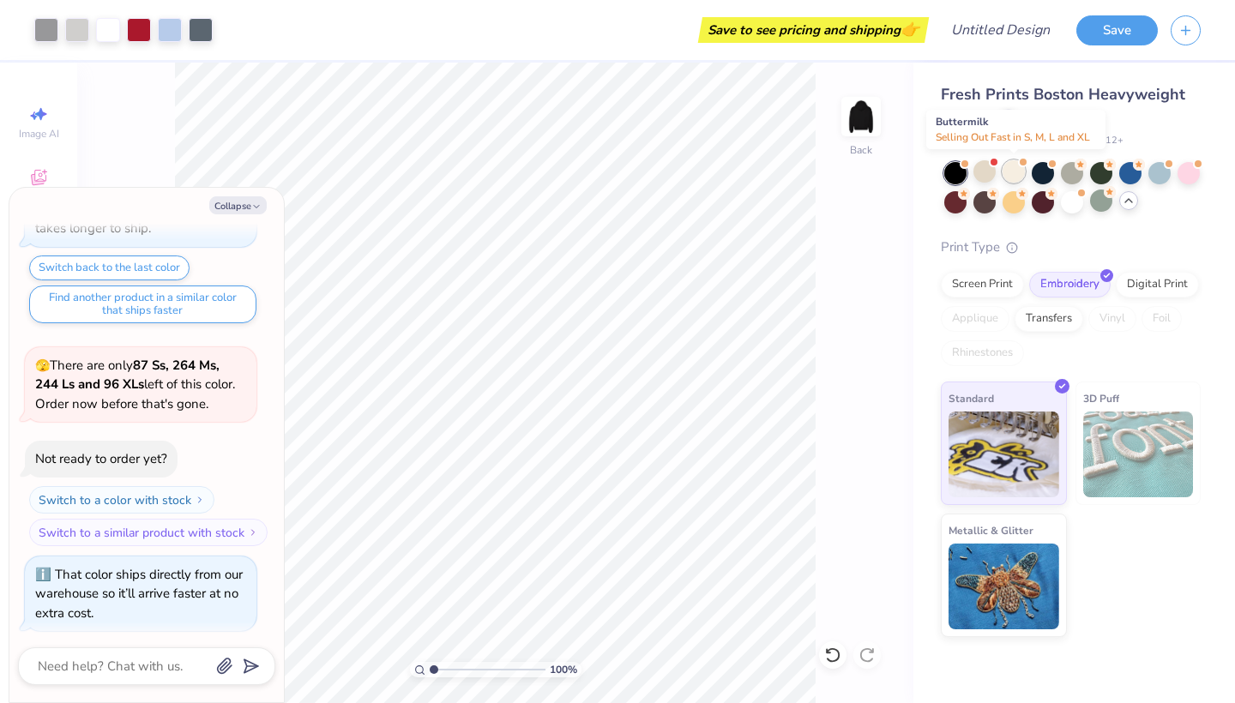
click at [1016, 172] on div at bounding box center [1014, 171] width 22 height 22
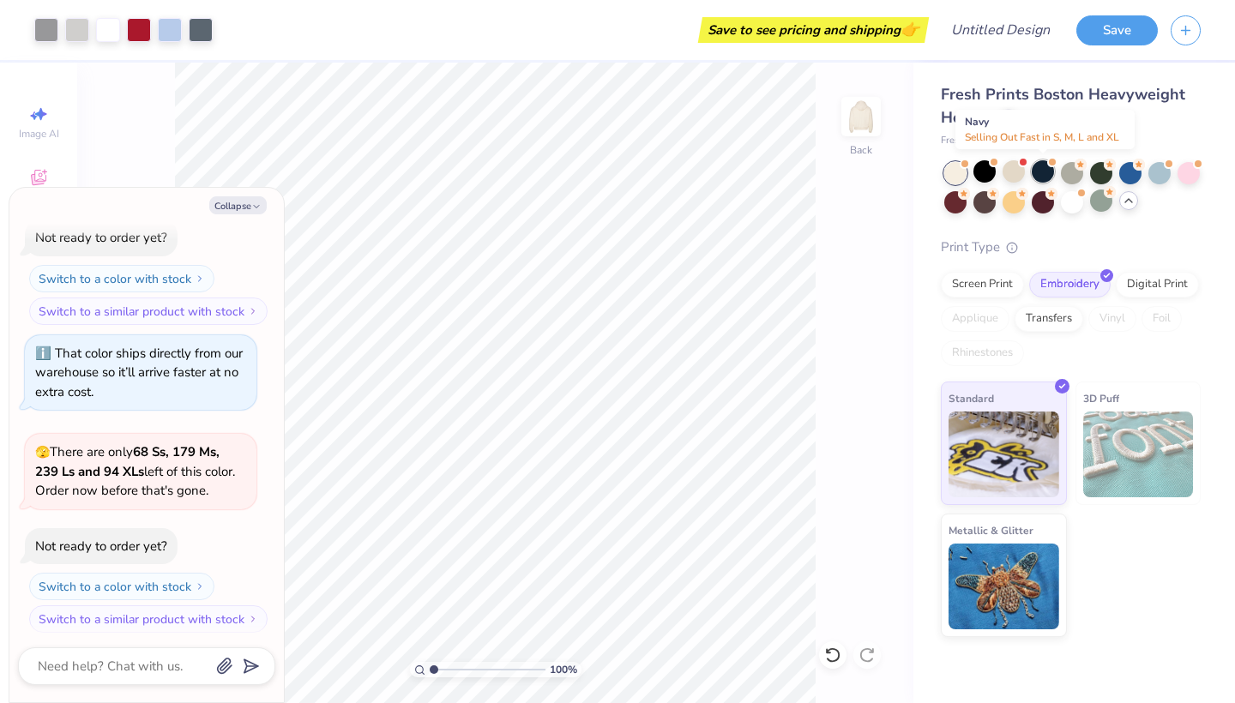
click at [1047, 172] on div at bounding box center [1043, 171] width 22 height 22
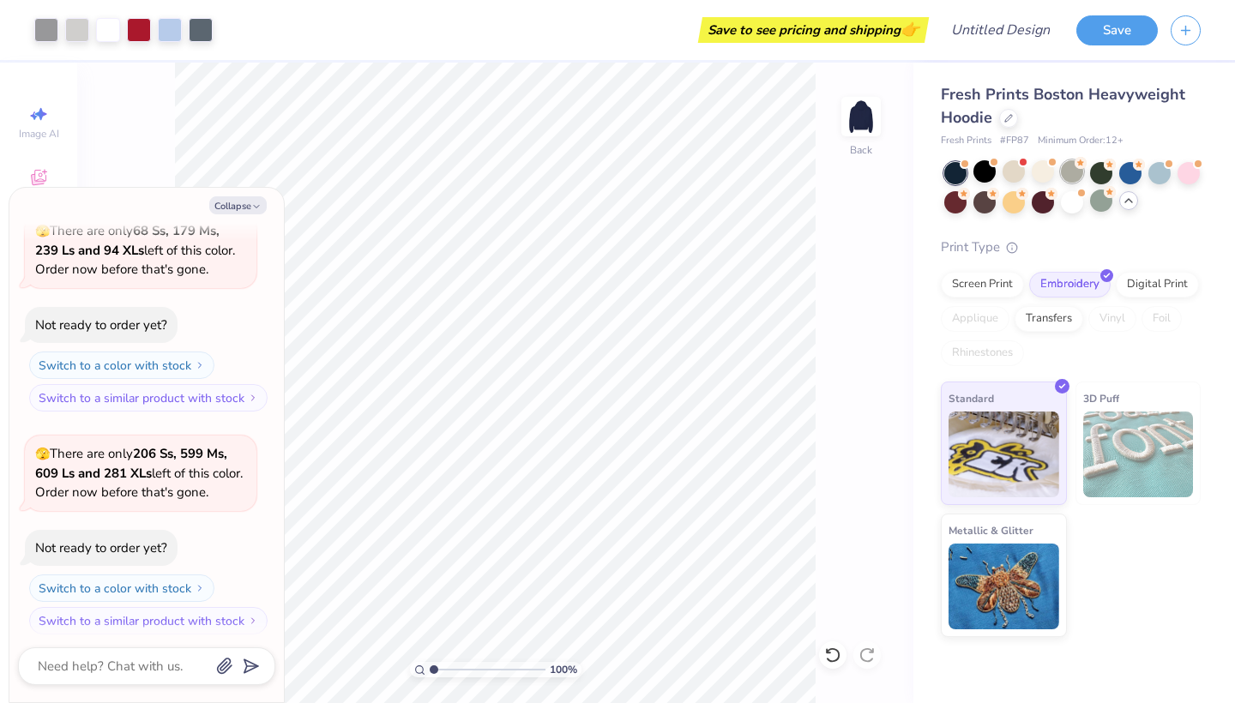
click at [1071, 172] on div at bounding box center [1072, 171] width 22 height 22
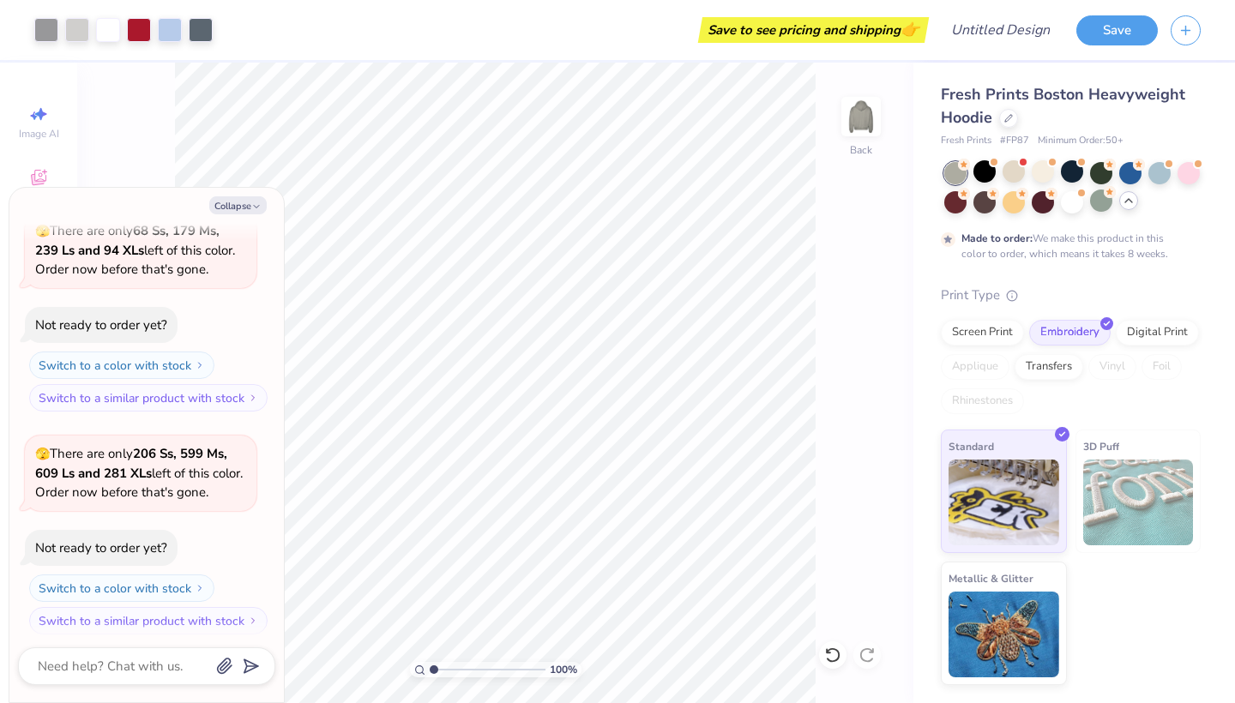
scroll to position [900, 0]
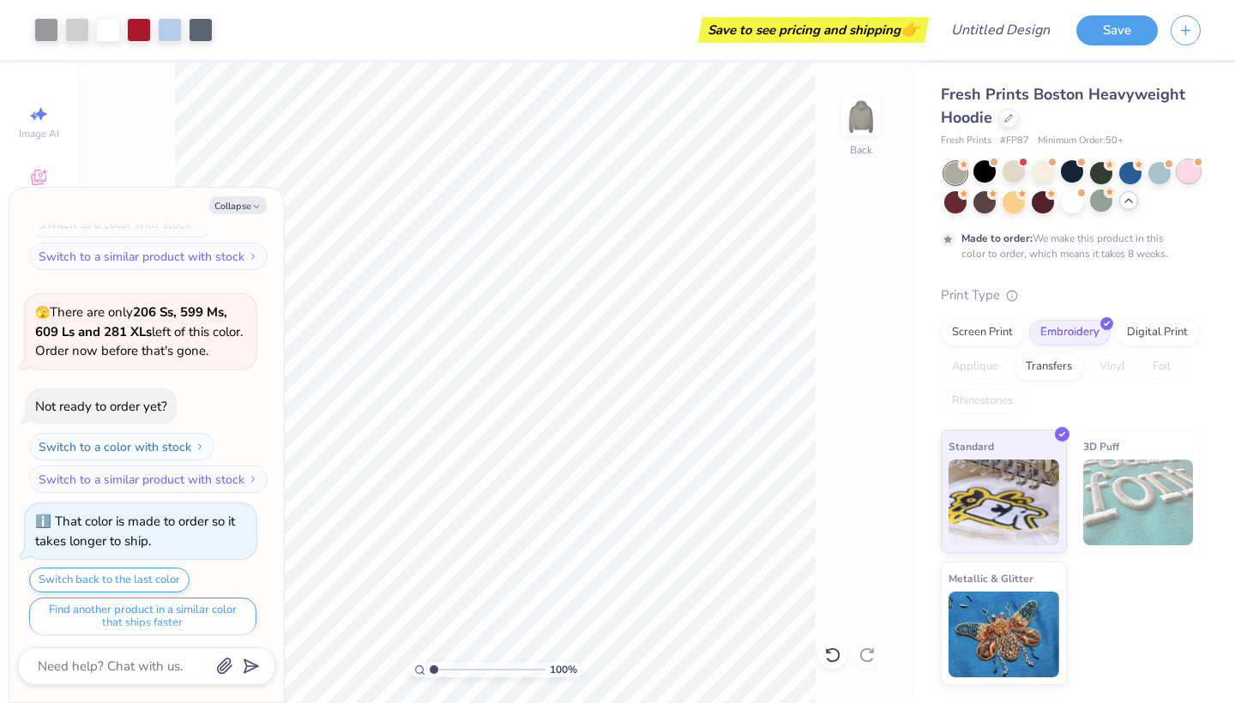
click at [1183, 181] on div at bounding box center [1189, 171] width 22 height 22
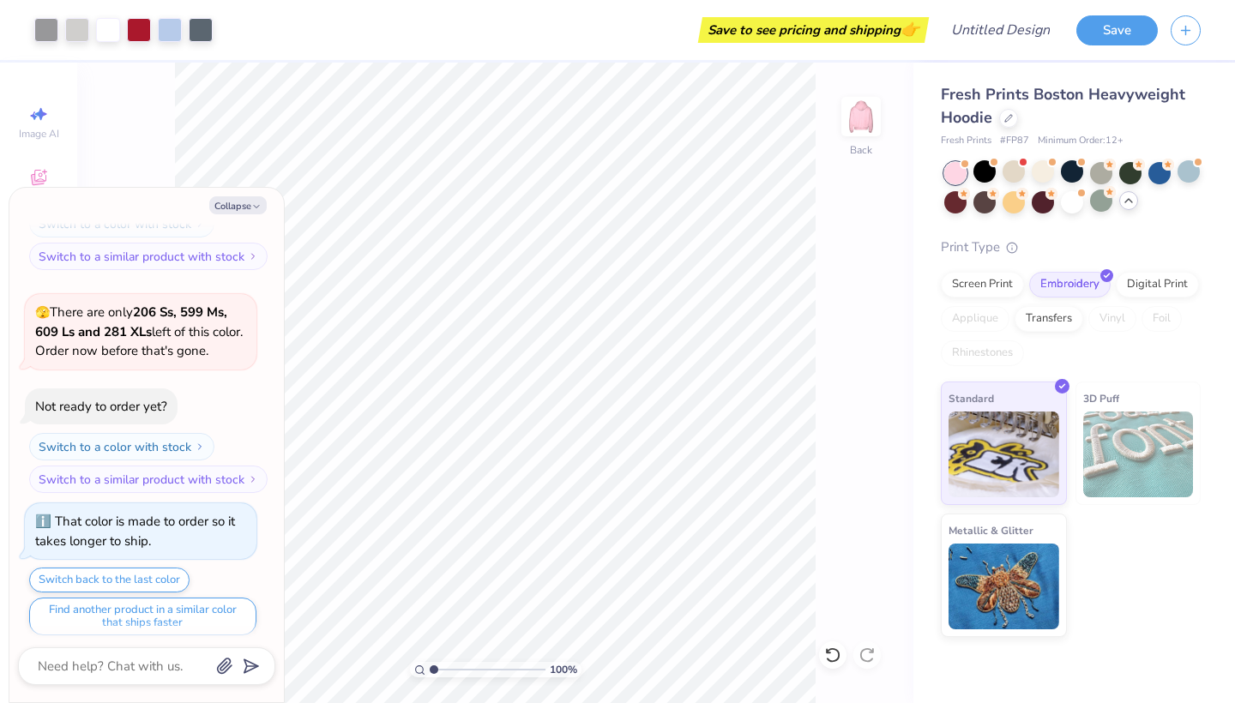
scroll to position [1205, 0]
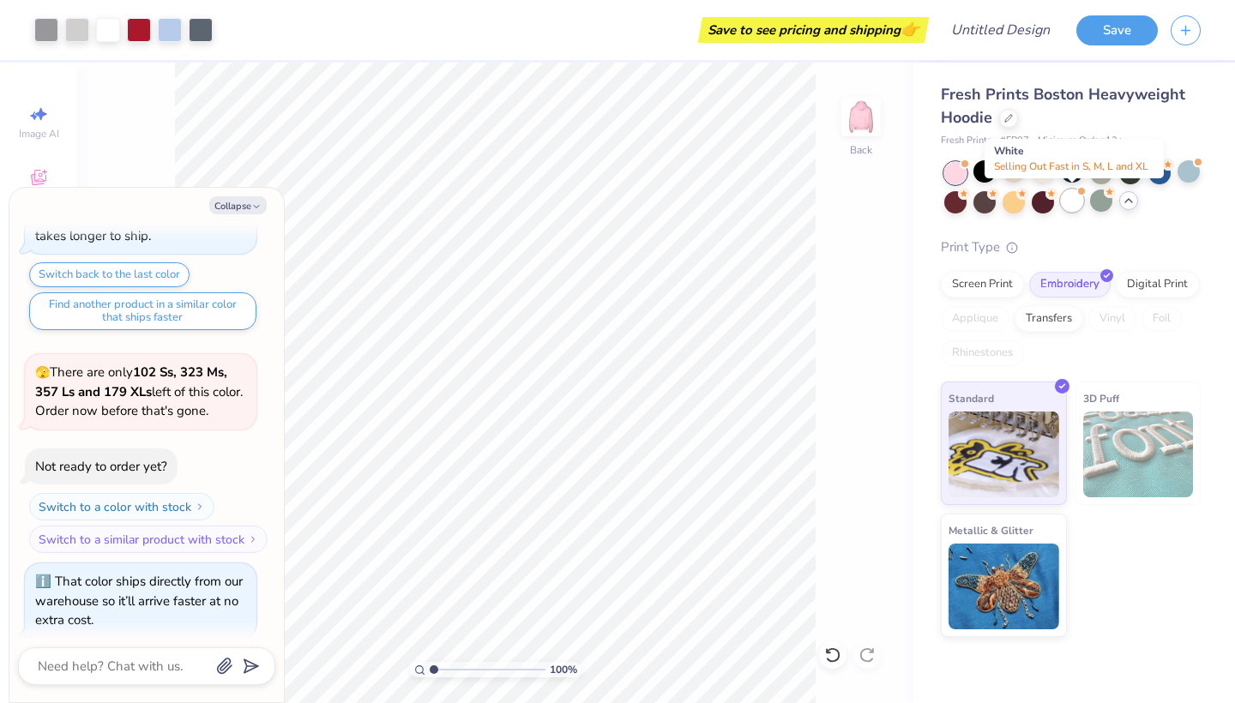
click at [1079, 206] on div at bounding box center [1072, 201] width 22 height 22
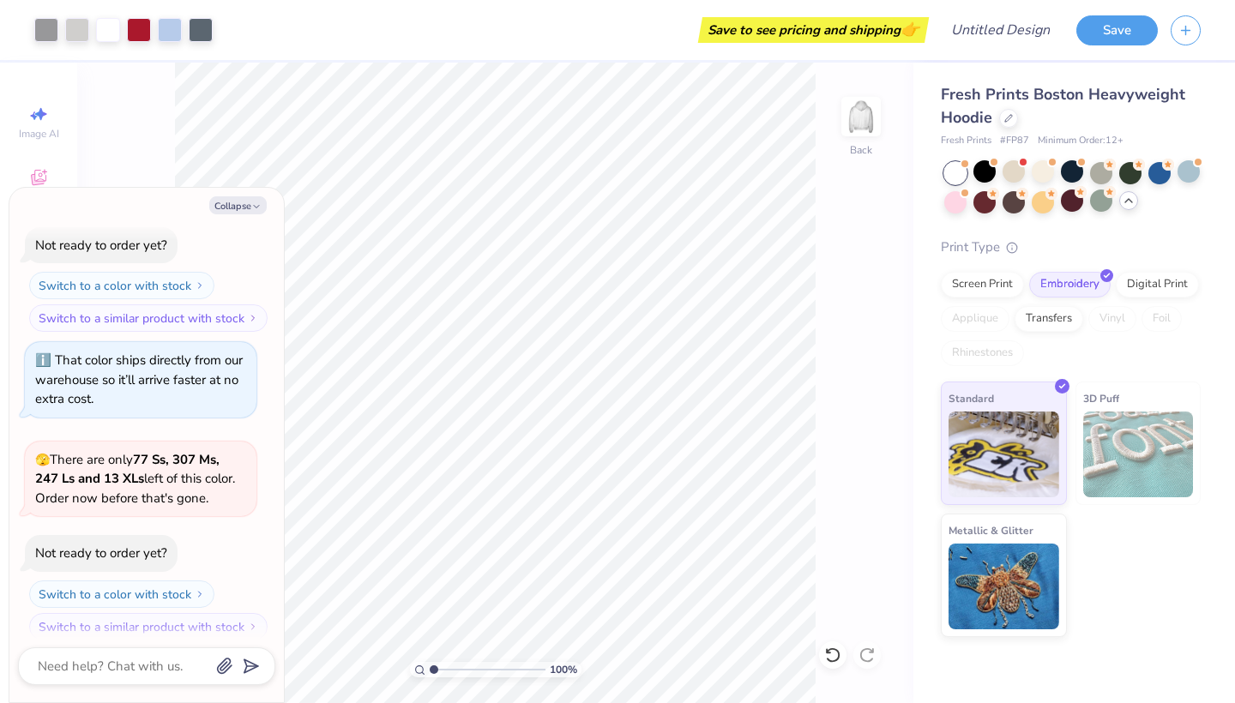
type textarea "x"
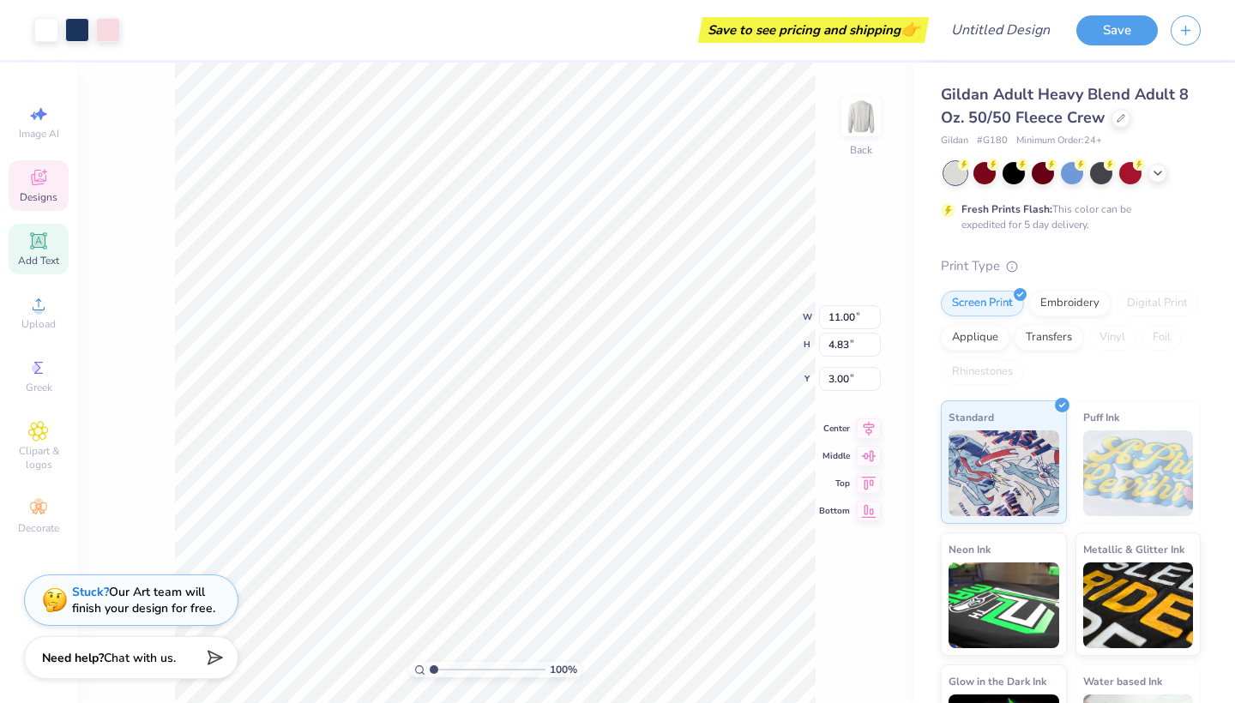
click at [34, 239] on icon at bounding box center [38, 240] width 13 height 13
type input "5.89"
type input "1.71"
type input "11.02"
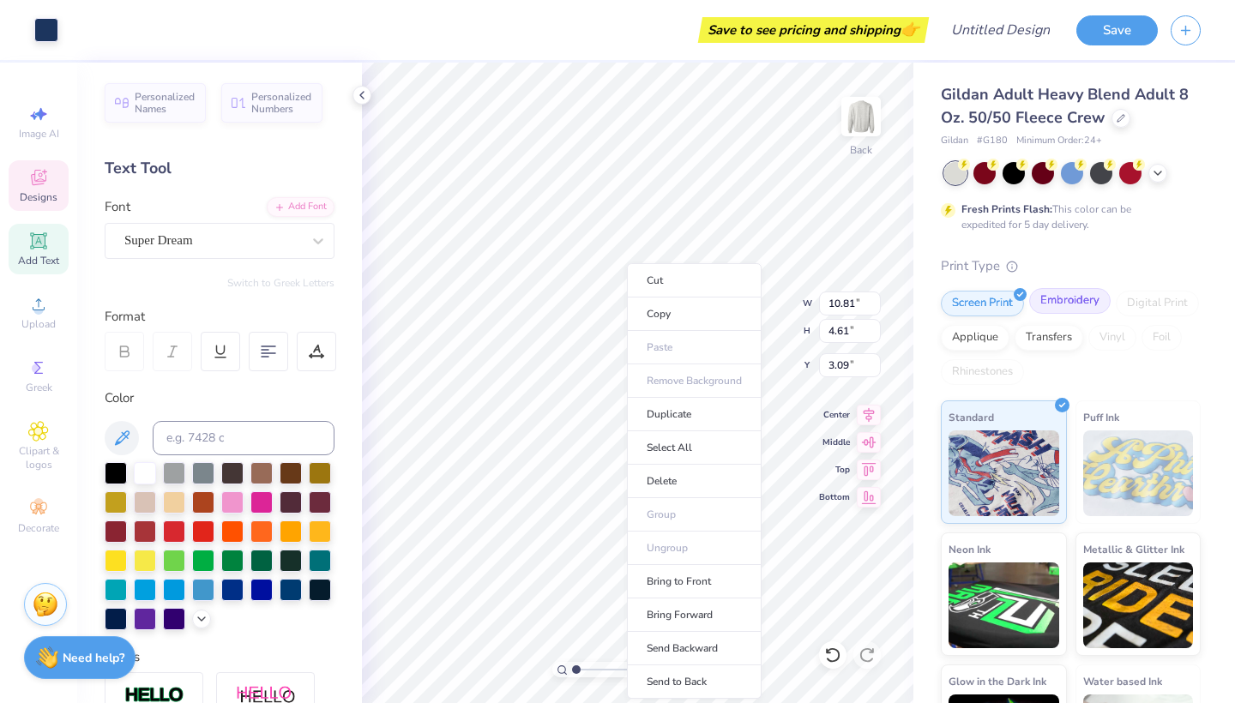
click at [1054, 299] on div "Embroidery" at bounding box center [1069, 301] width 81 height 26
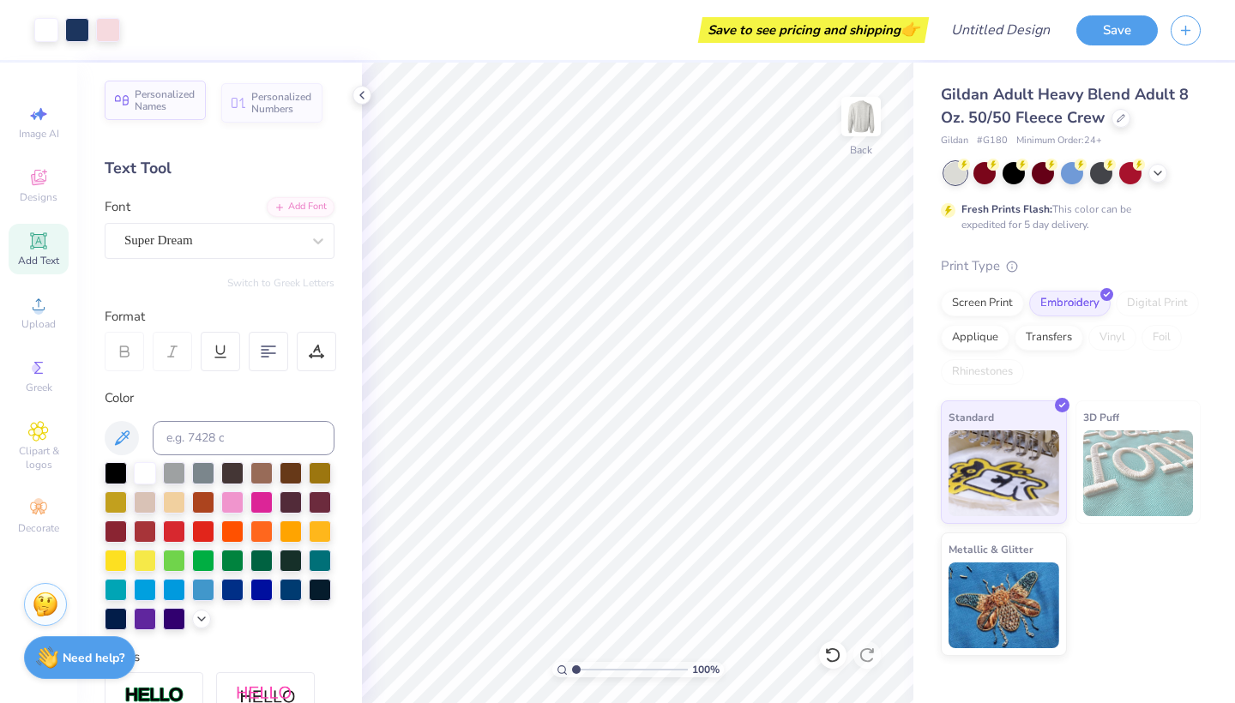
click at [172, 111] on span "Personalized Names" at bounding box center [165, 100] width 61 height 24
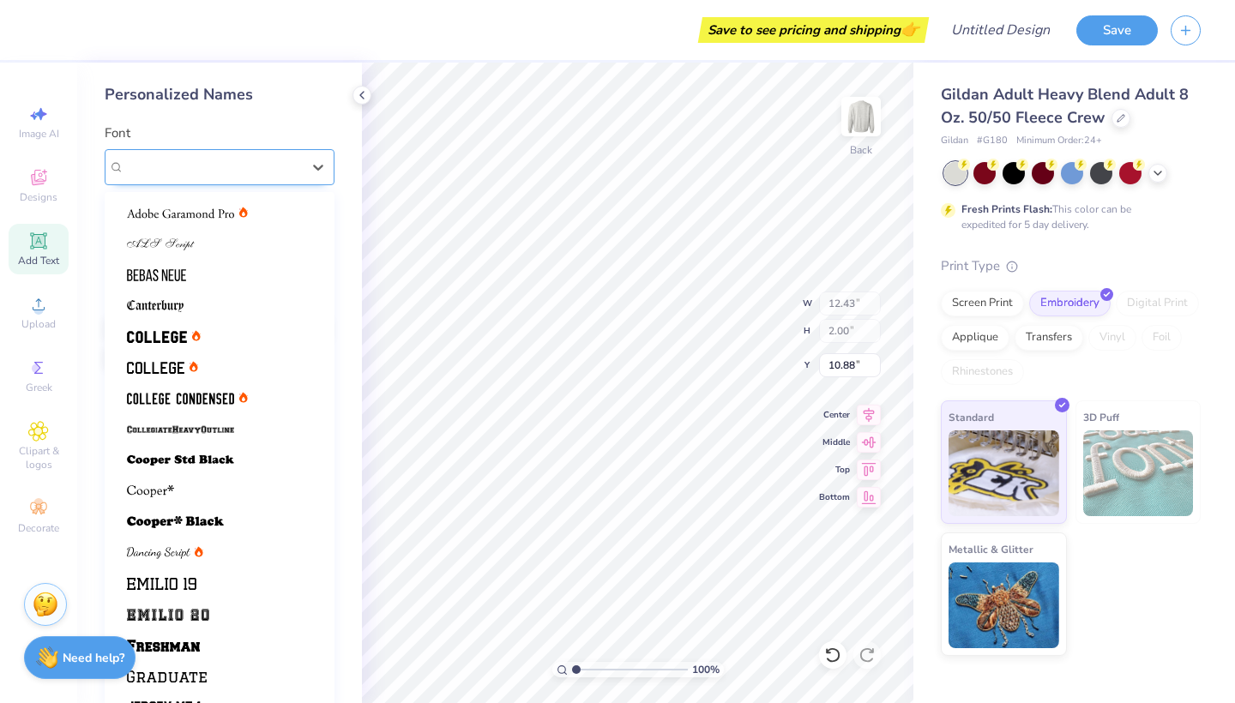
click at [186, 152] on div "Varsity Team" at bounding box center [220, 167] width 230 height 36
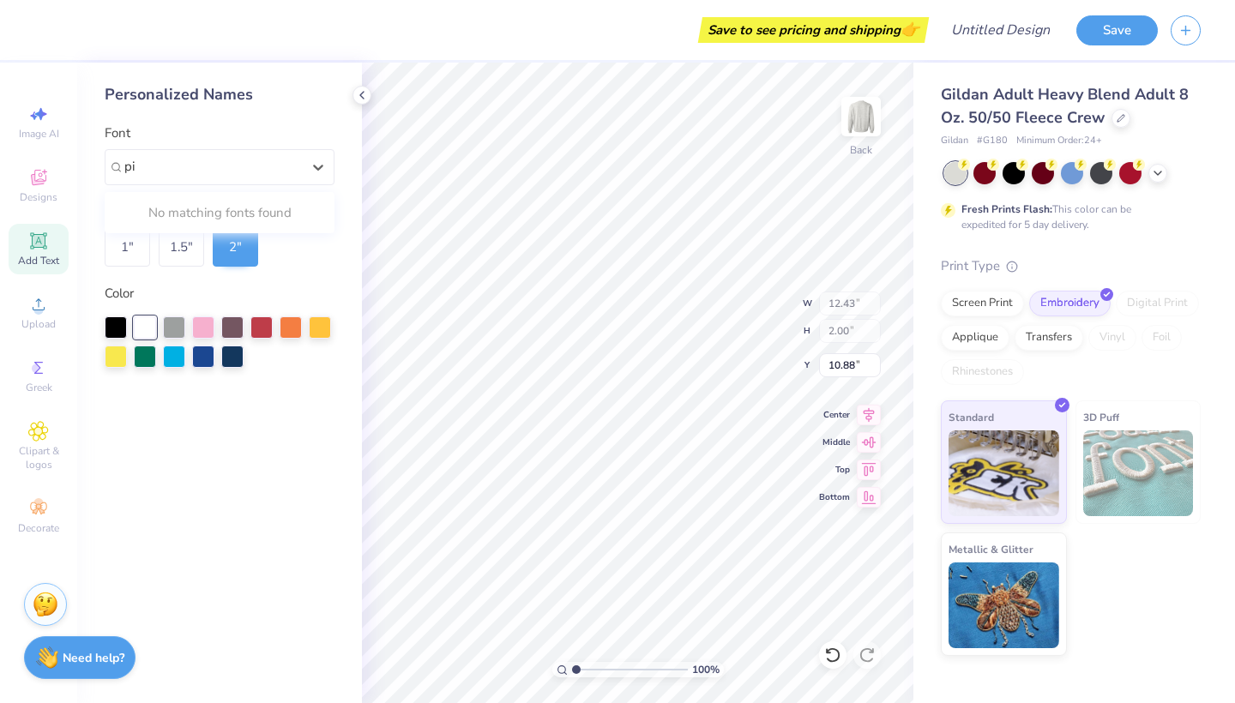
type input "p"
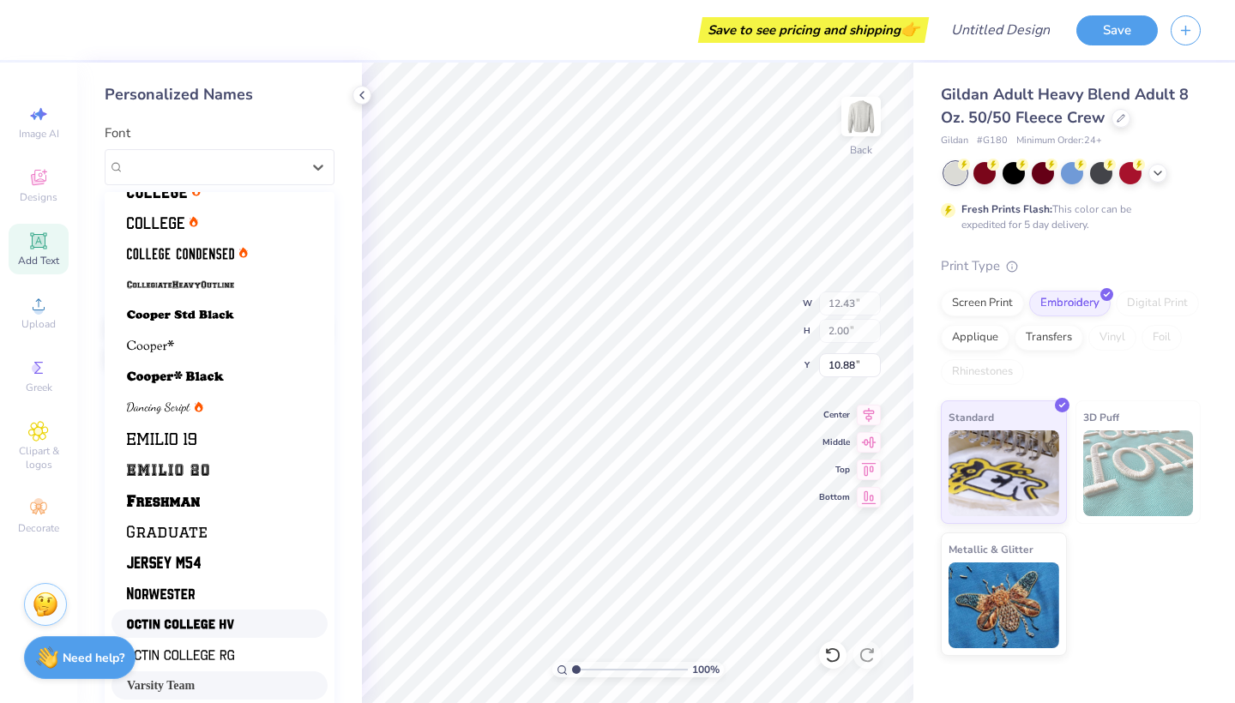
scroll to position [145, 0]
click at [250, 415] on div at bounding box center [219, 408] width 185 height 18
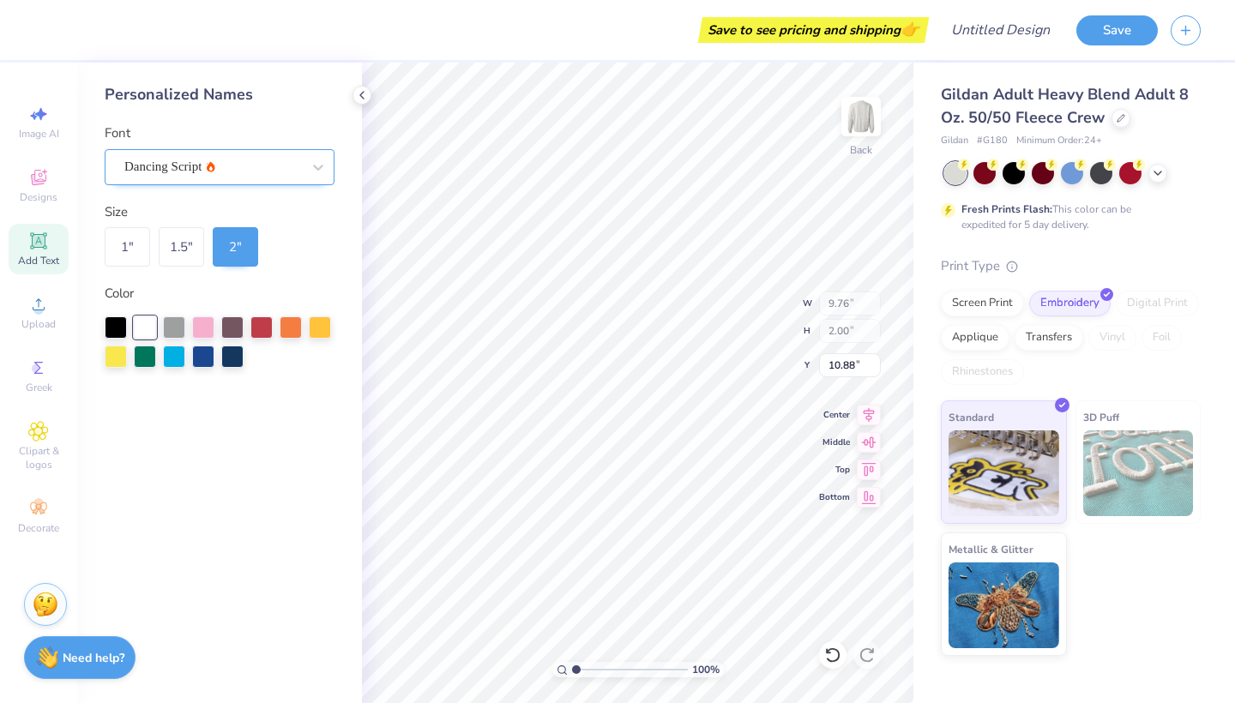
click at [214, 155] on div at bounding box center [212, 166] width 177 height 23
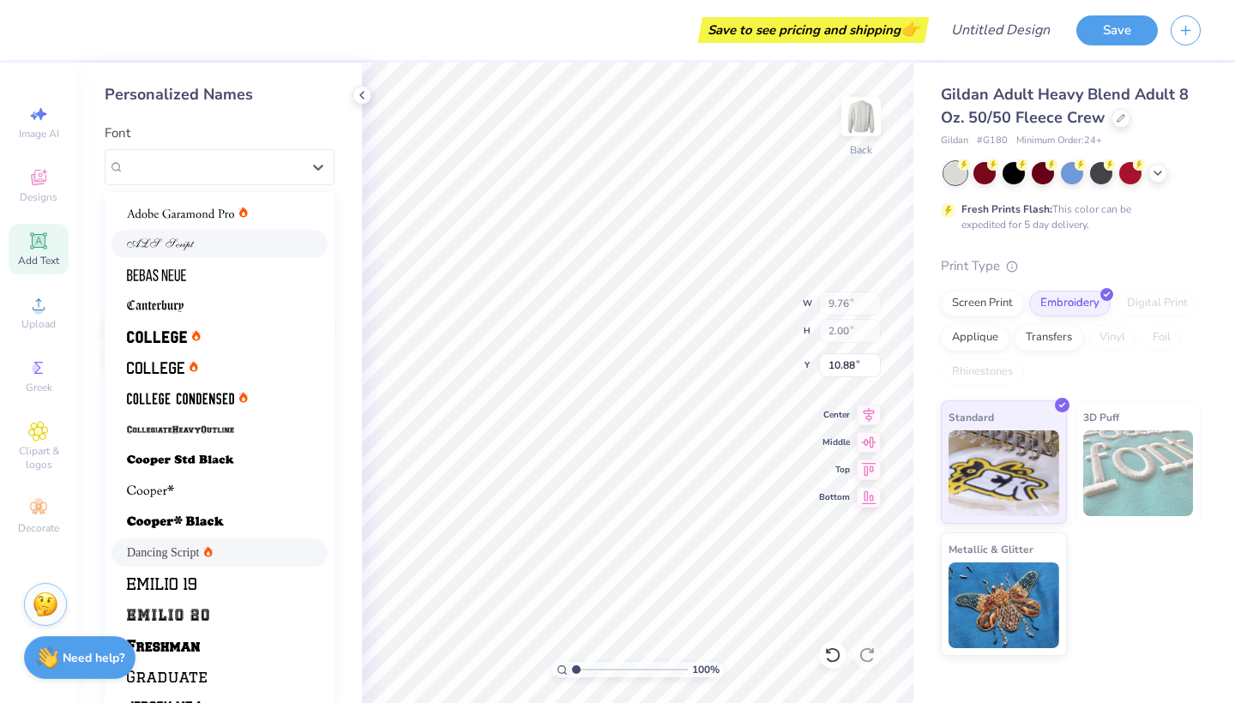
click at [224, 233] on div at bounding box center [219, 244] width 216 height 28
click at [217, 160] on div "ALS Script" at bounding box center [213, 167] width 180 height 27
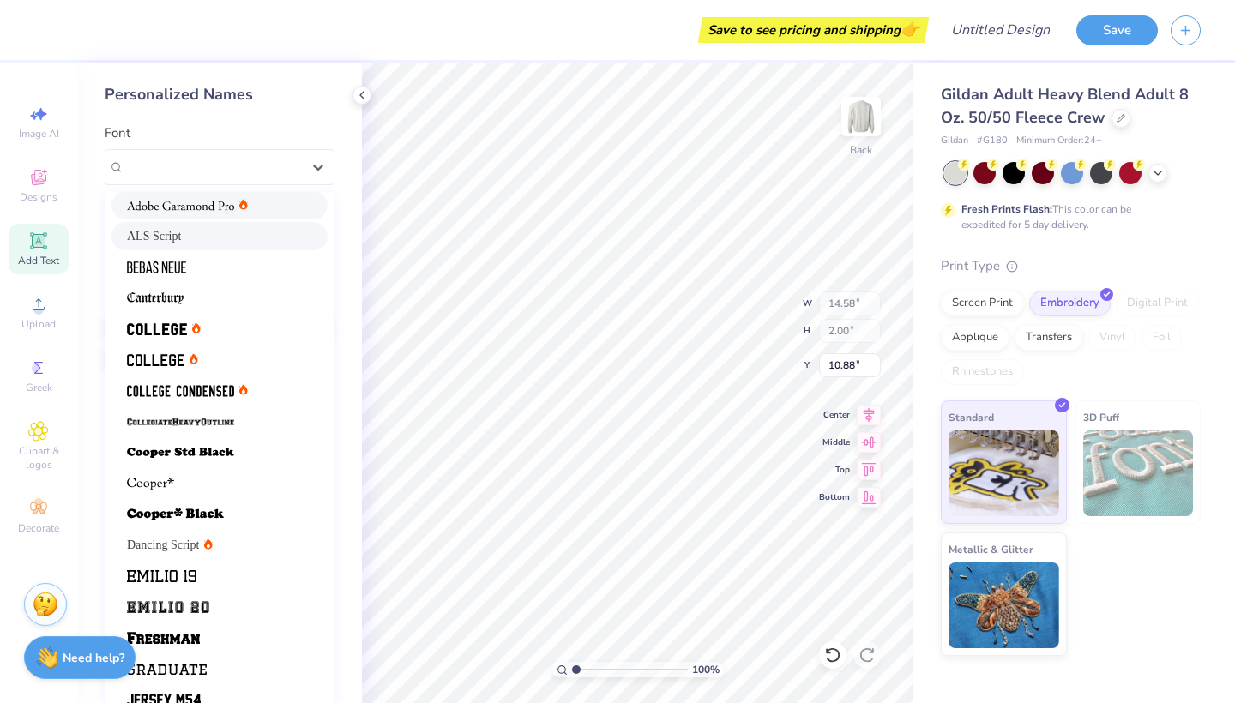
click at [213, 203] on img at bounding box center [180, 206] width 107 height 12
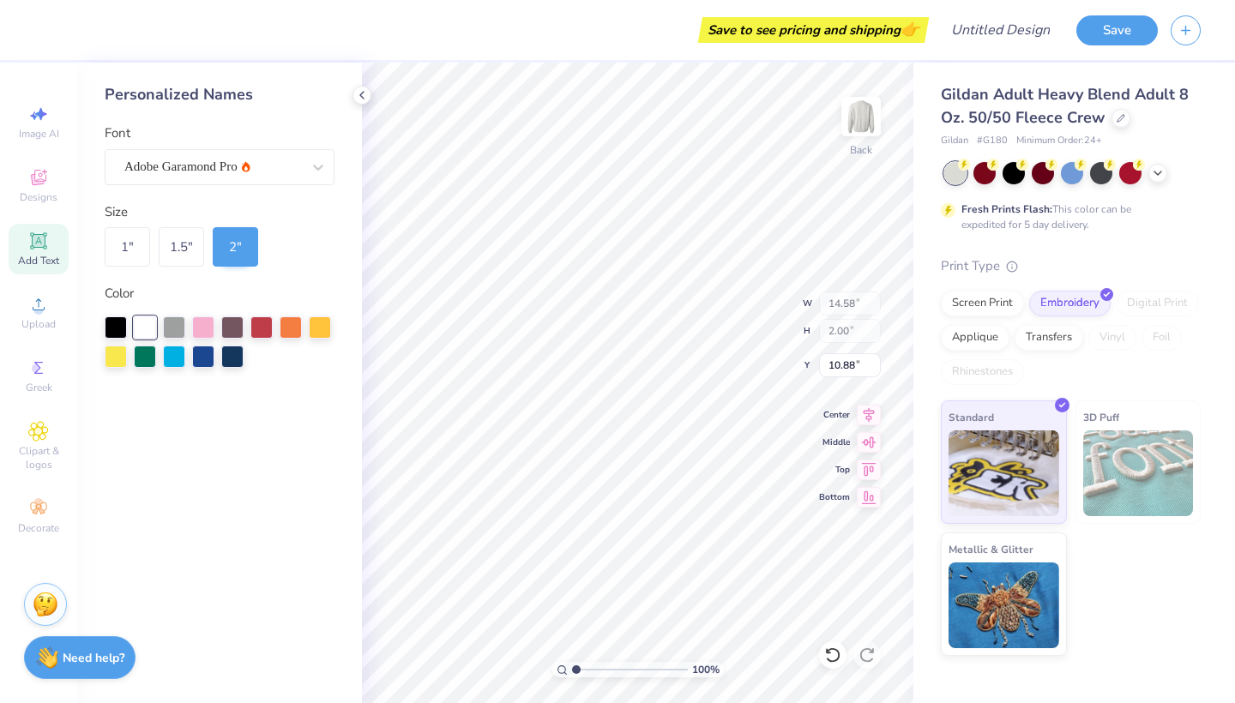
type input "12.85"
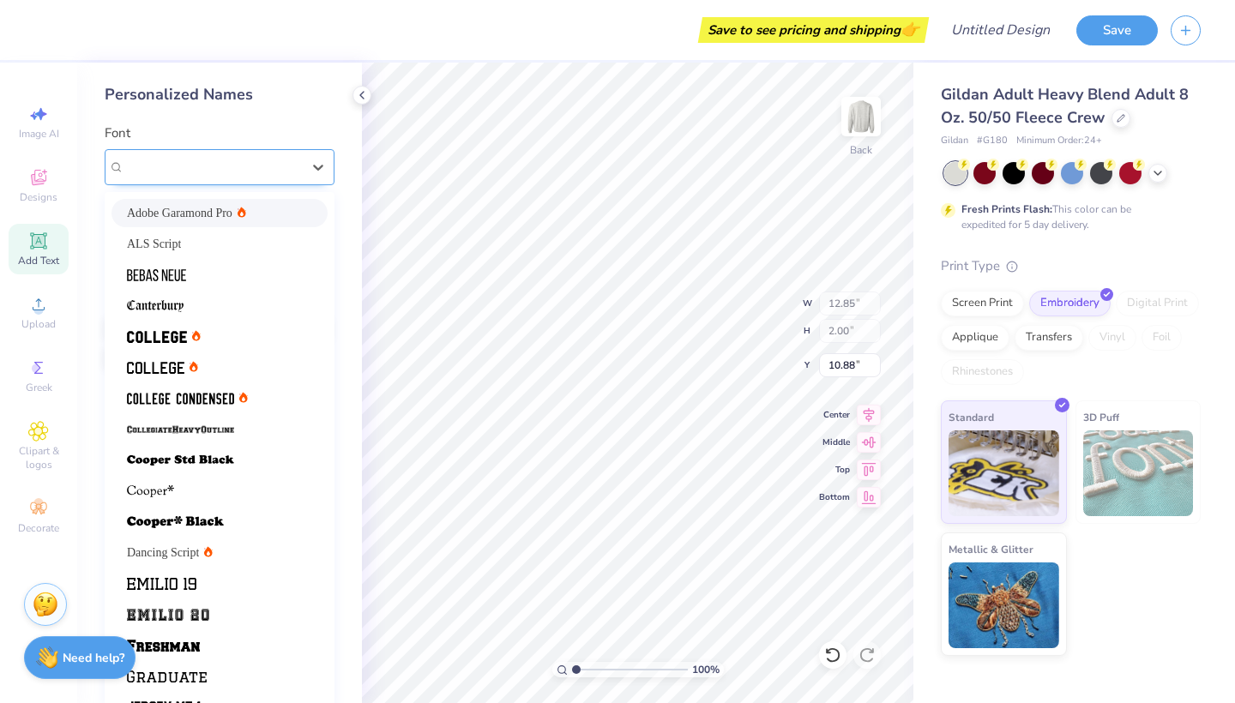
click at [195, 163] on span "Adobe Garamond Pro" at bounding box center [180, 167] width 113 height 20
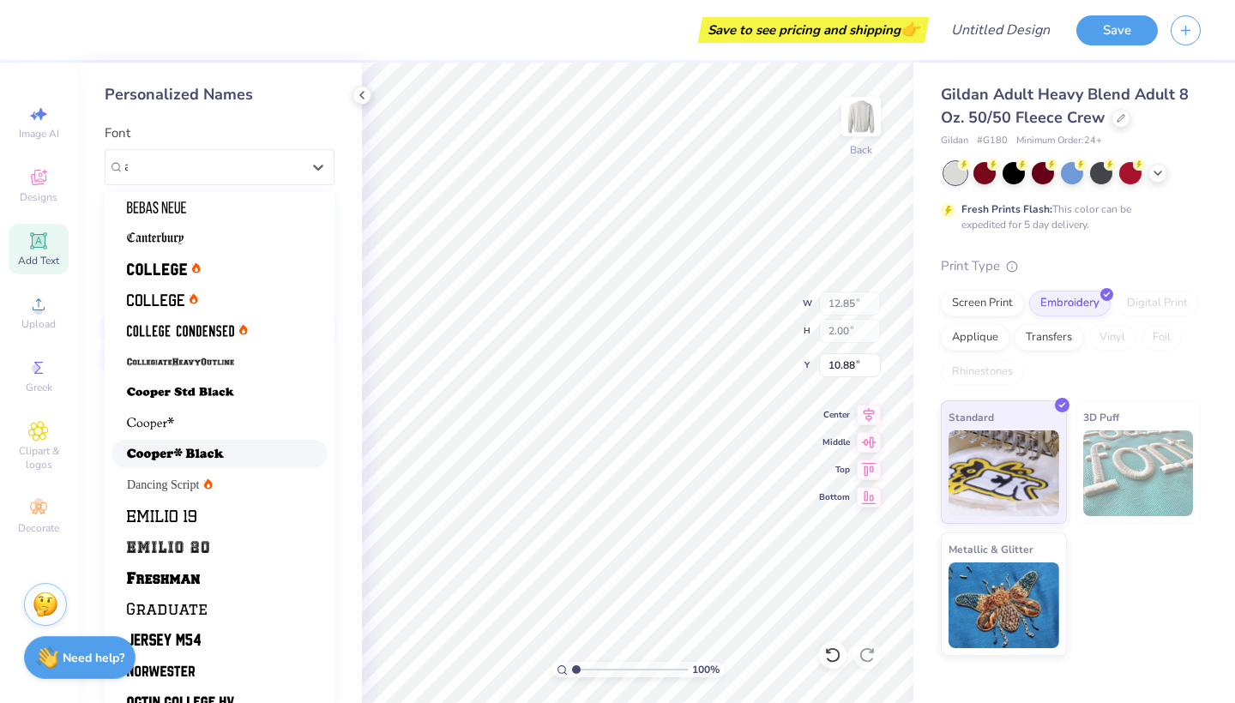
scroll to position [0, 0]
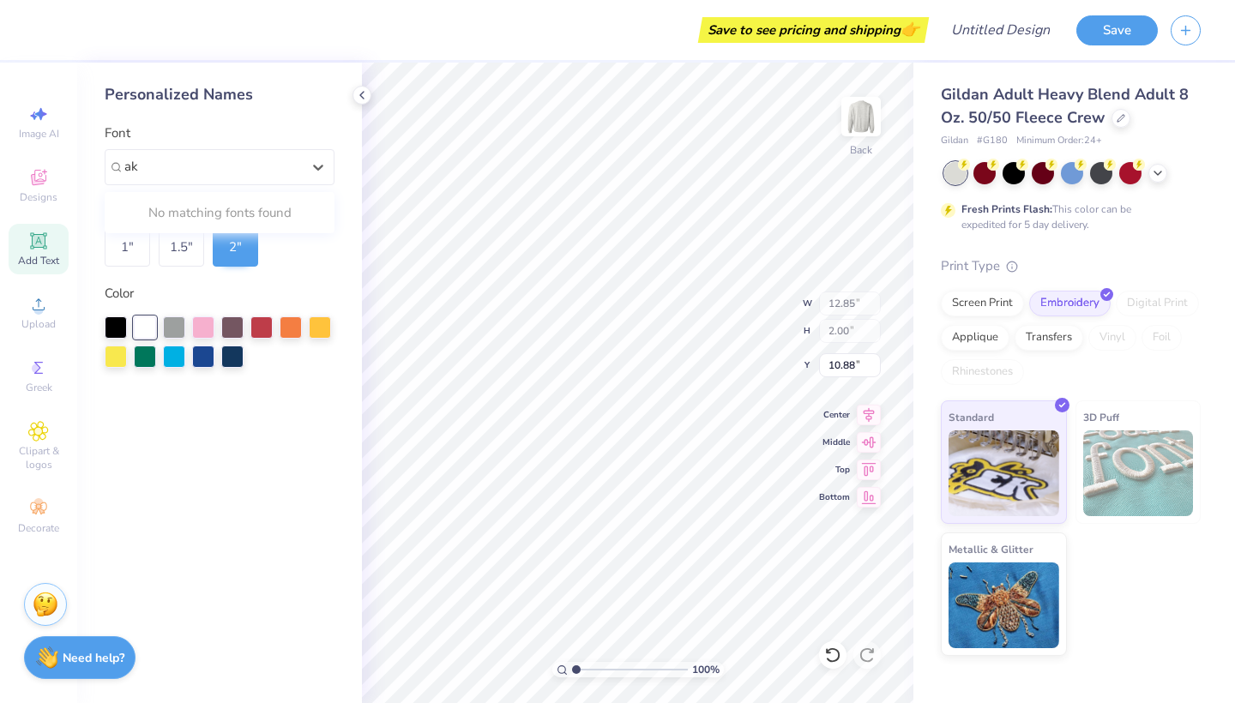
type input "a"
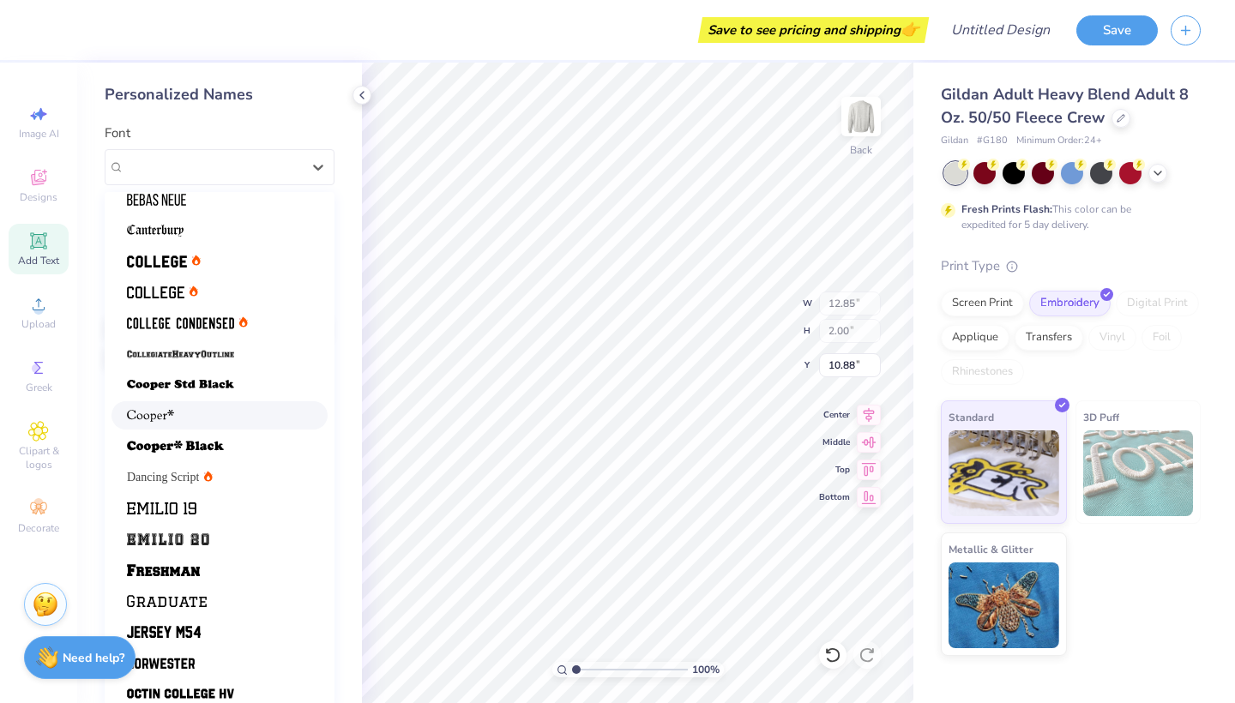
scroll to position [88, 0]
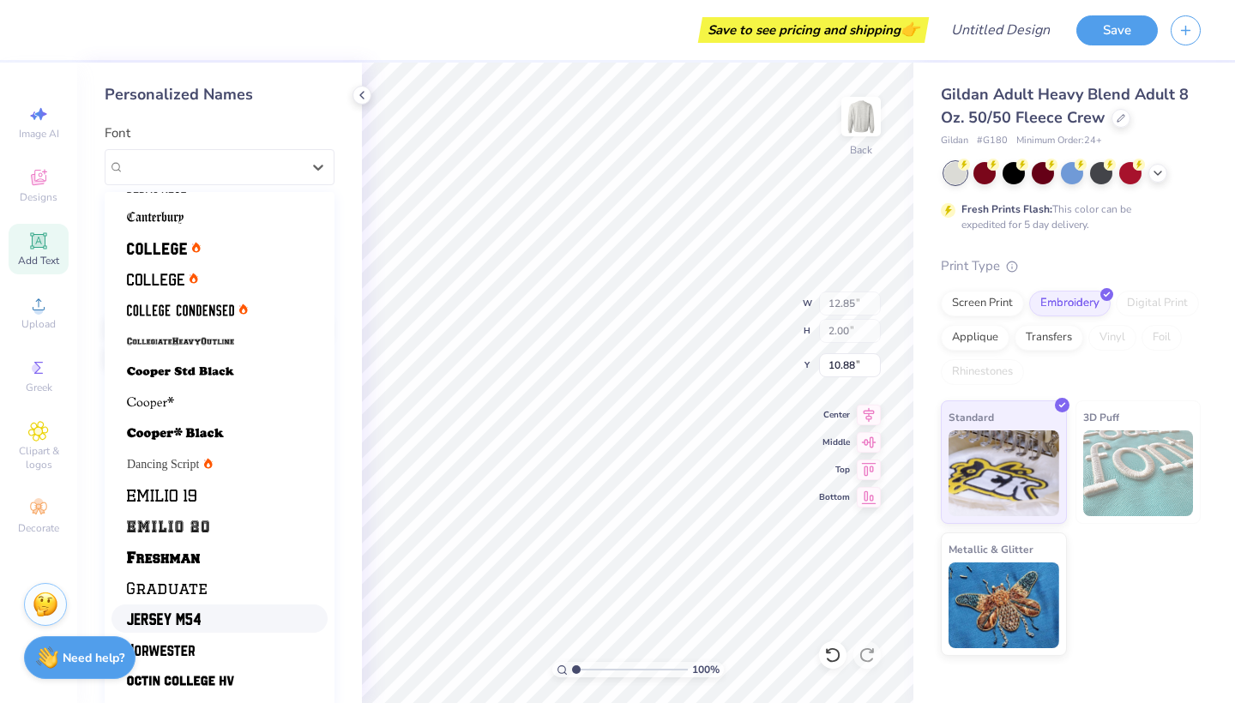
click at [242, 615] on div at bounding box center [219, 619] width 185 height 18
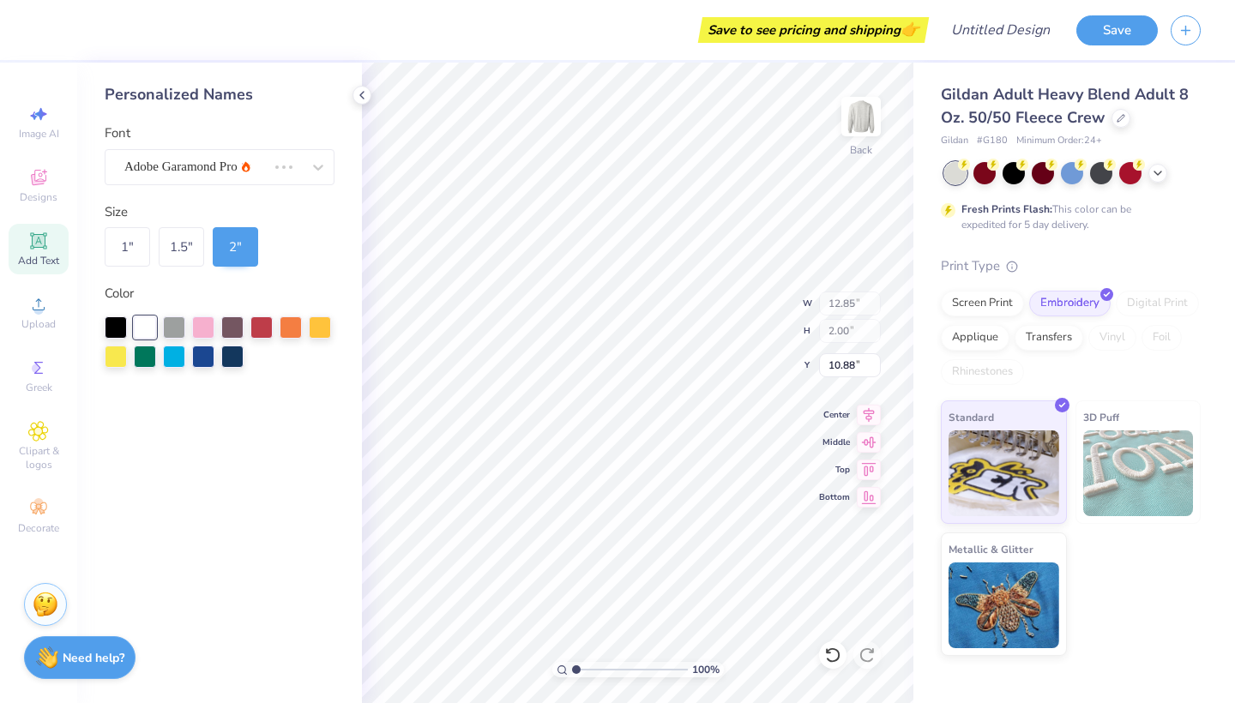
type input "9.01"
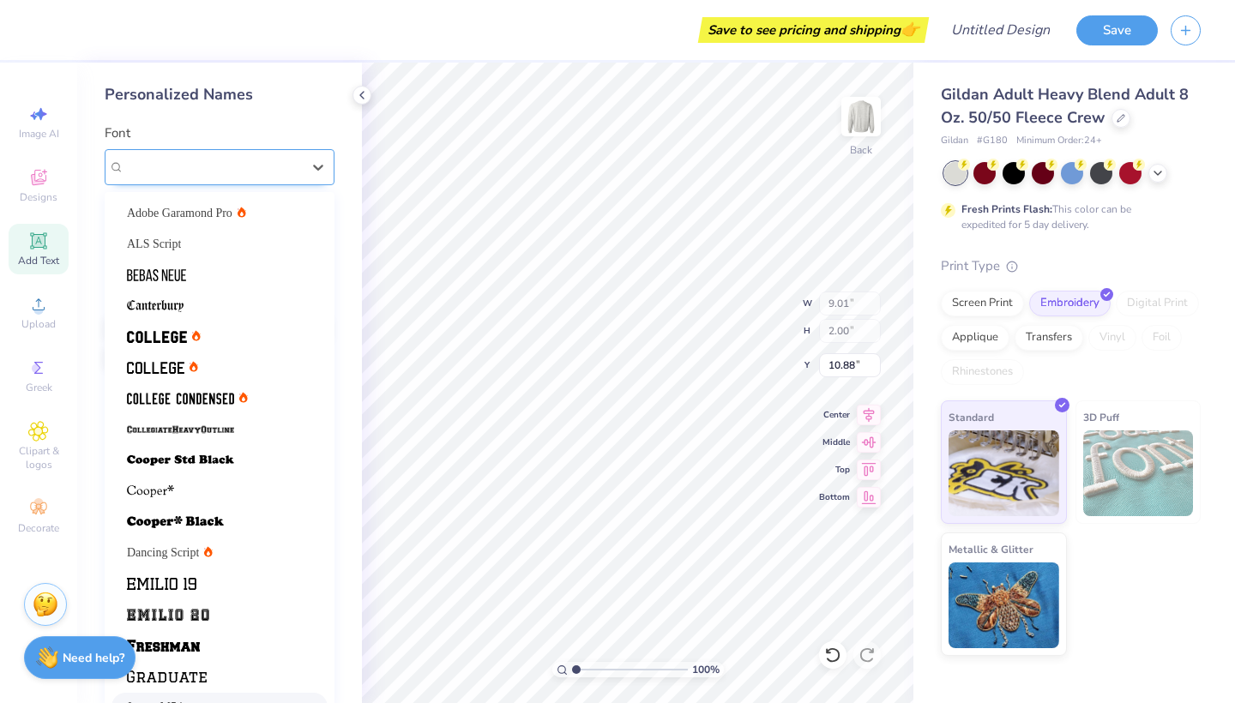
click at [208, 176] on div at bounding box center [212, 166] width 177 height 23
